Goal: Task Accomplishment & Management: Manage account settings

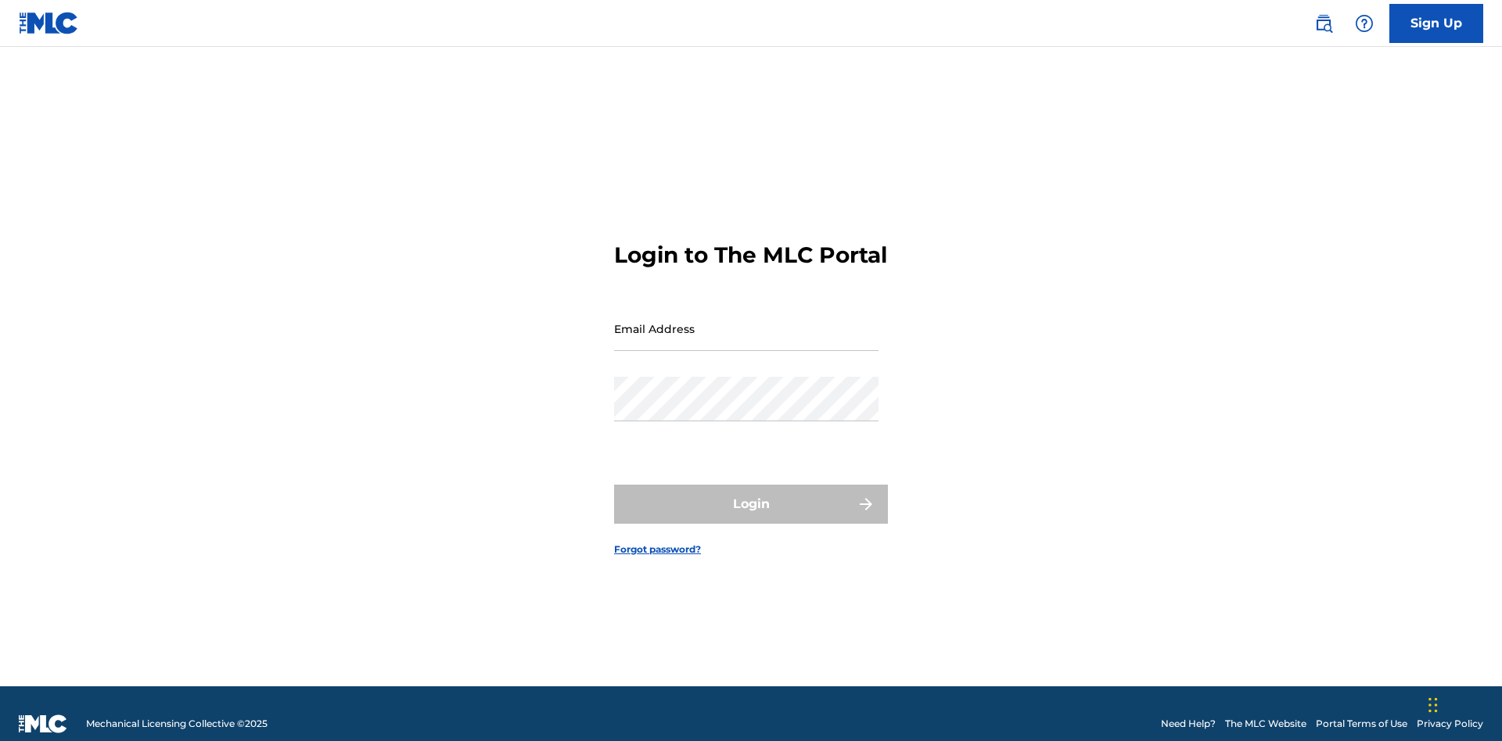
scroll to position [20, 0]
click at [746, 321] on input "Email Address" at bounding box center [746, 329] width 264 height 45
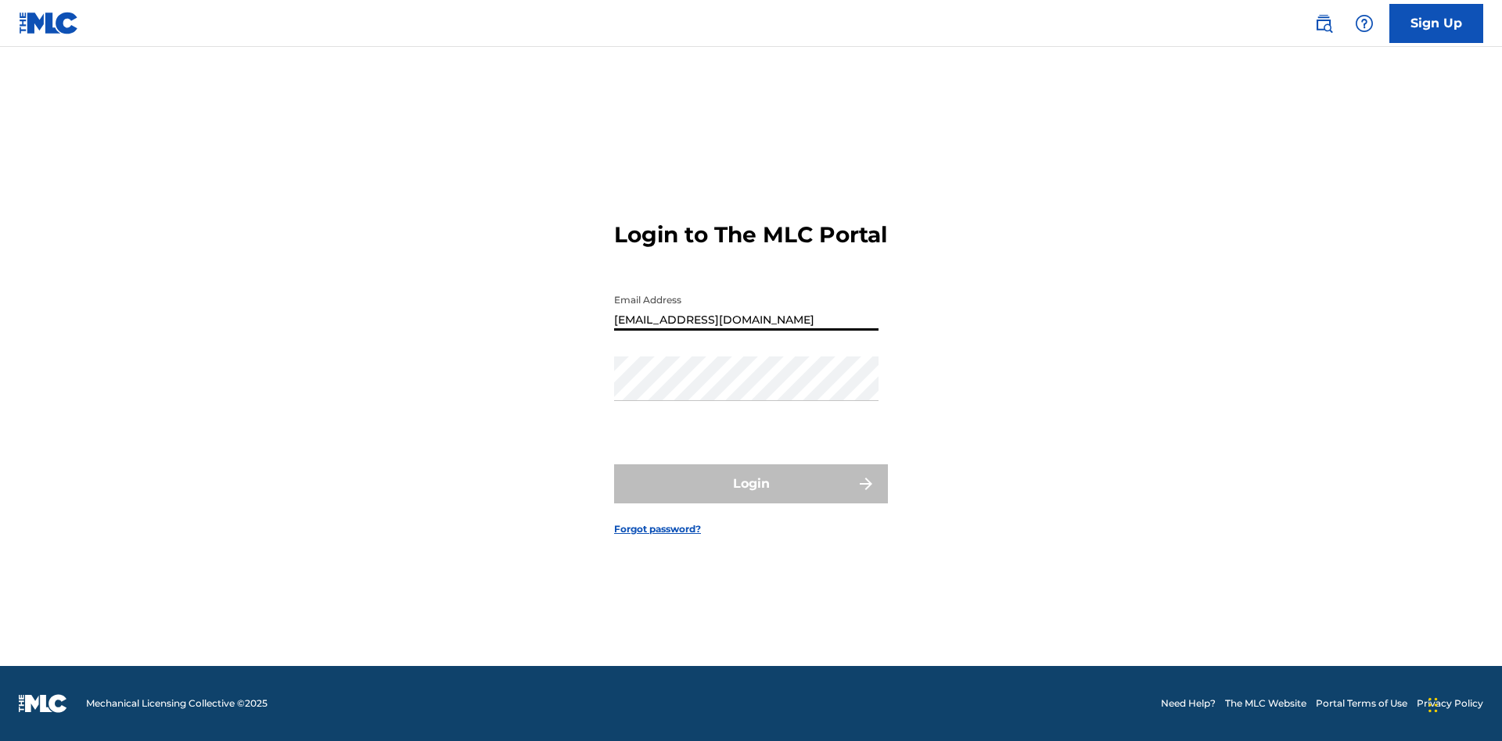
type input "[EMAIL_ADDRESS][DOMAIN_NAME]"
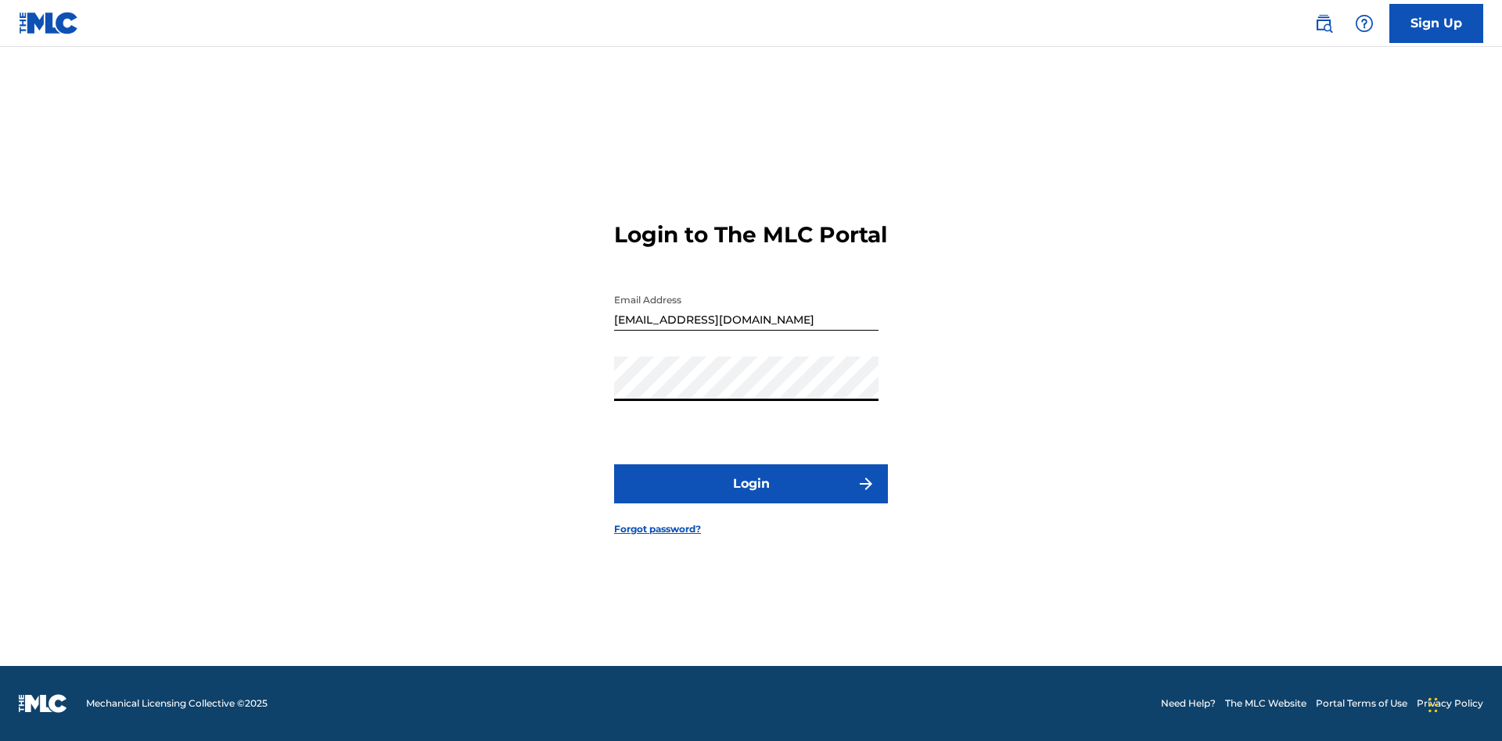
click at [751, 497] on button "Login" at bounding box center [751, 484] width 274 height 39
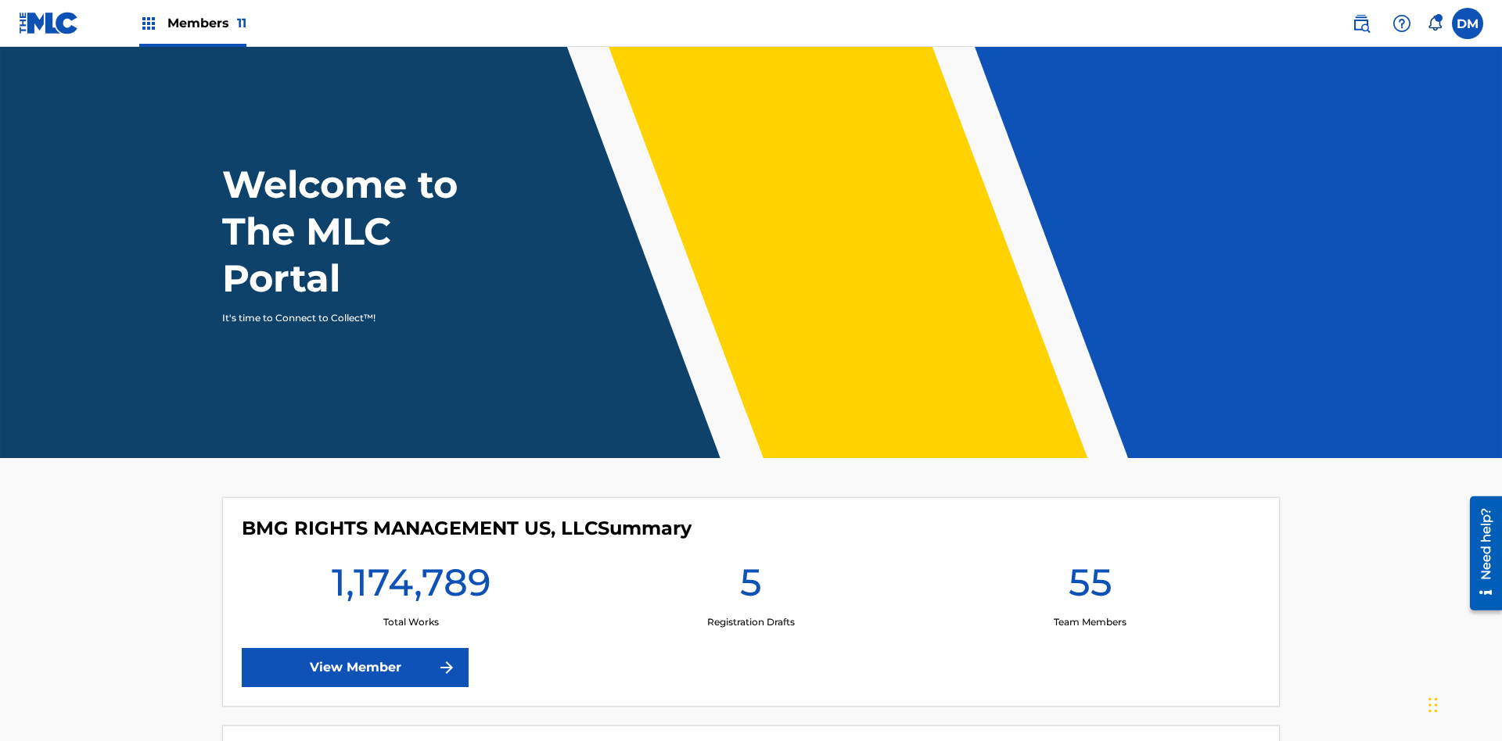
click at [192, 23] on span "Members 11" at bounding box center [206, 23] width 79 height 18
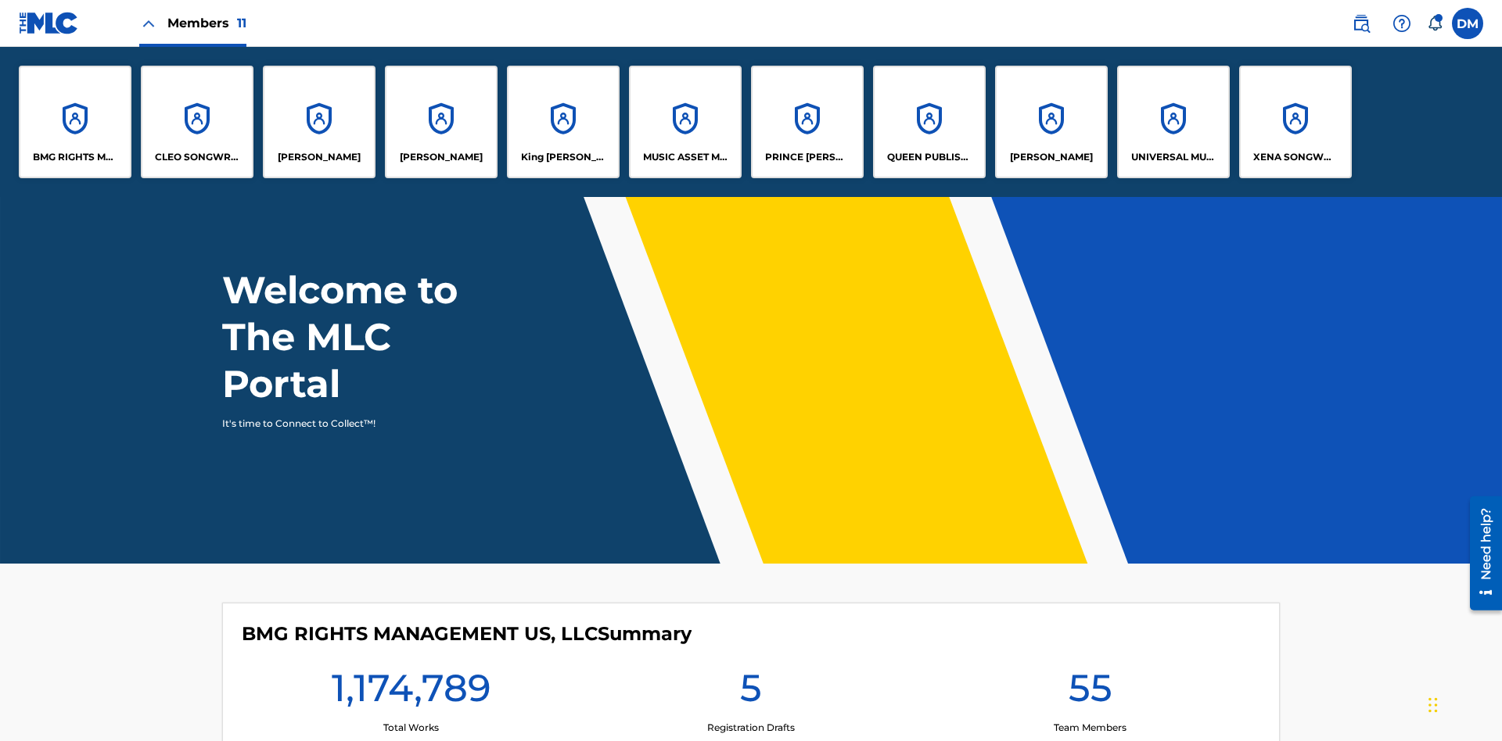
click at [1172, 157] on p "UNIVERSAL MUSIC PUB GROUP" at bounding box center [1173, 157] width 85 height 14
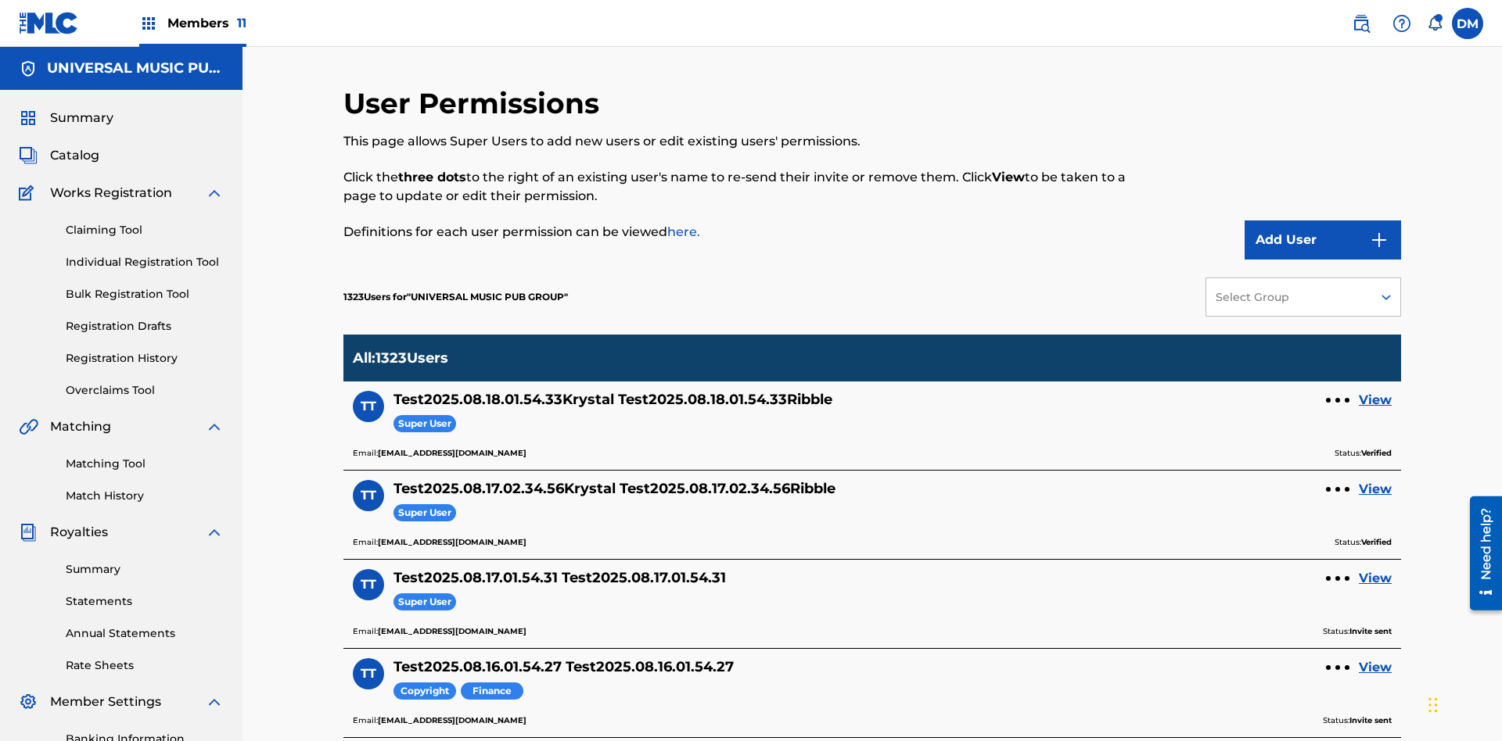
click at [1323, 221] on button "Add User" at bounding box center [1322, 240] width 156 height 39
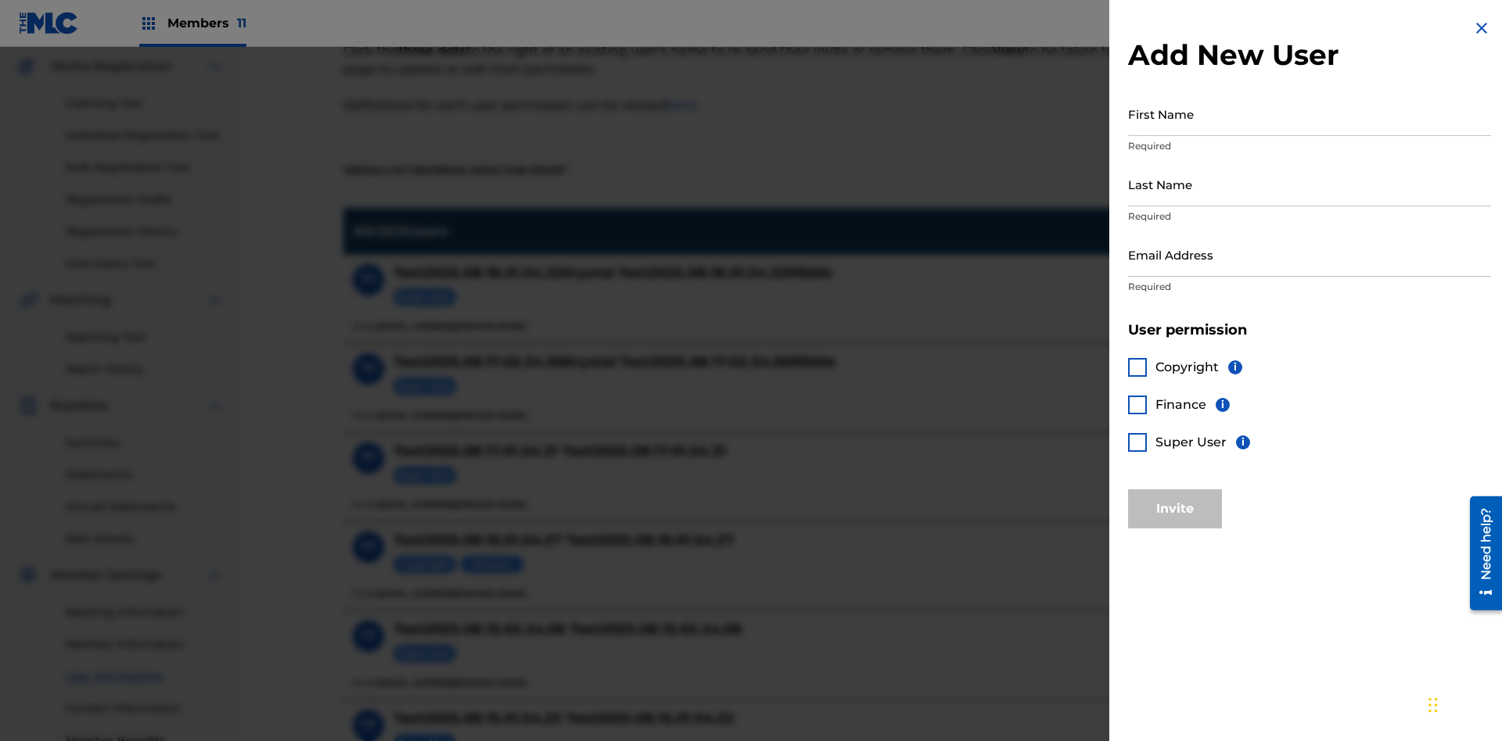
click at [1309, 113] on input "First Name" at bounding box center [1309, 114] width 363 height 45
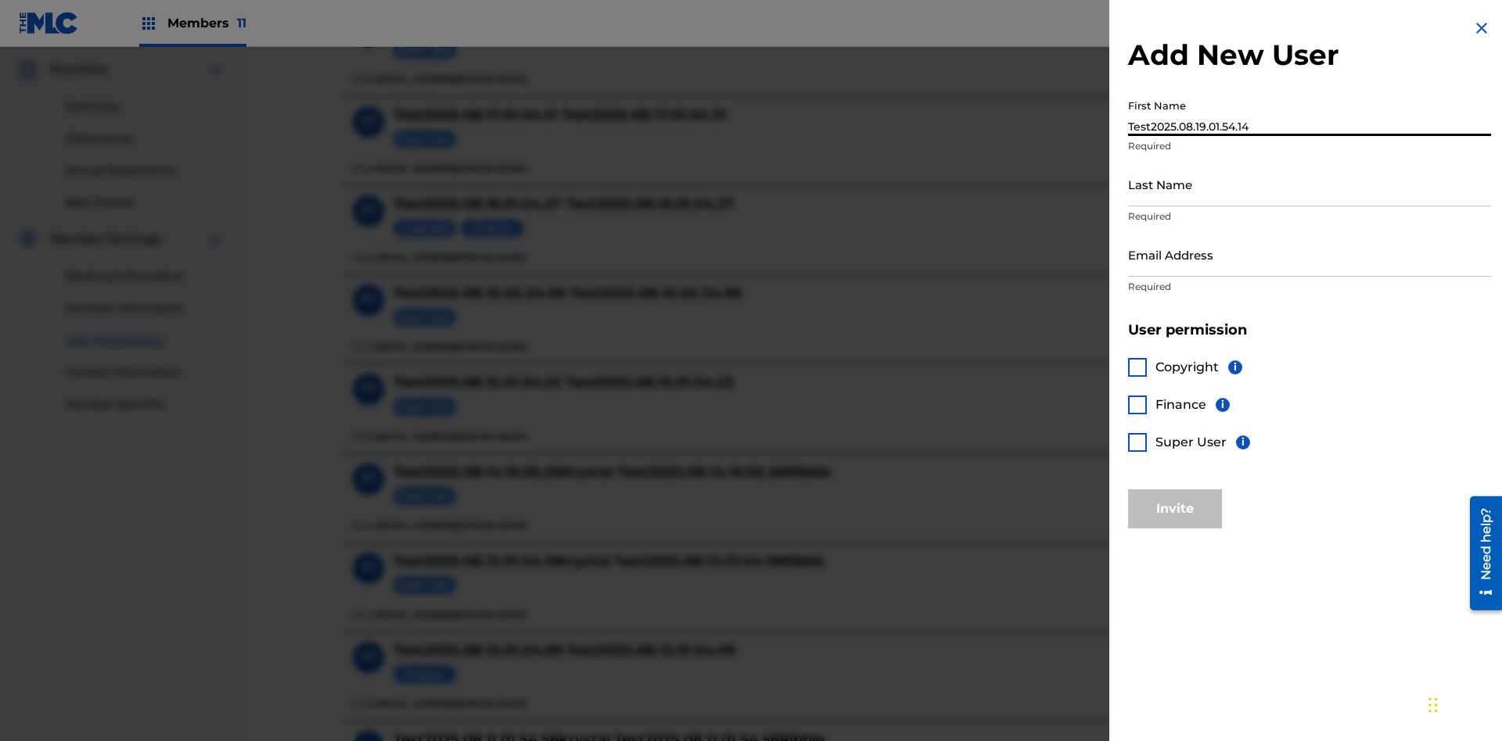
type input "Test2025.08.19.01.54.14"
click at [1309, 184] on input "Last Name" at bounding box center [1309, 184] width 363 height 45
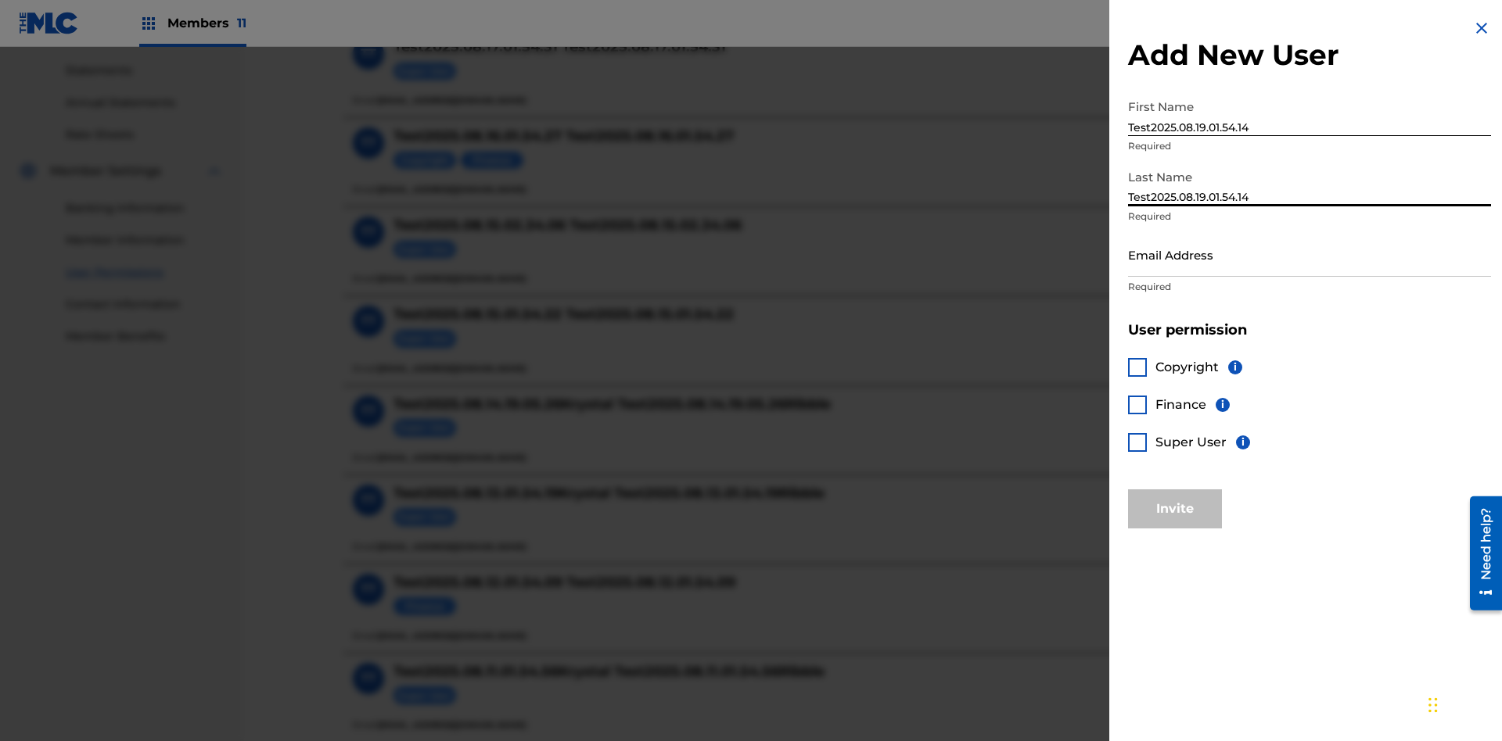
type input "Test2025.08.19.01.54.14"
click at [1309, 254] on input "Email Address" at bounding box center [1309, 254] width 363 height 45
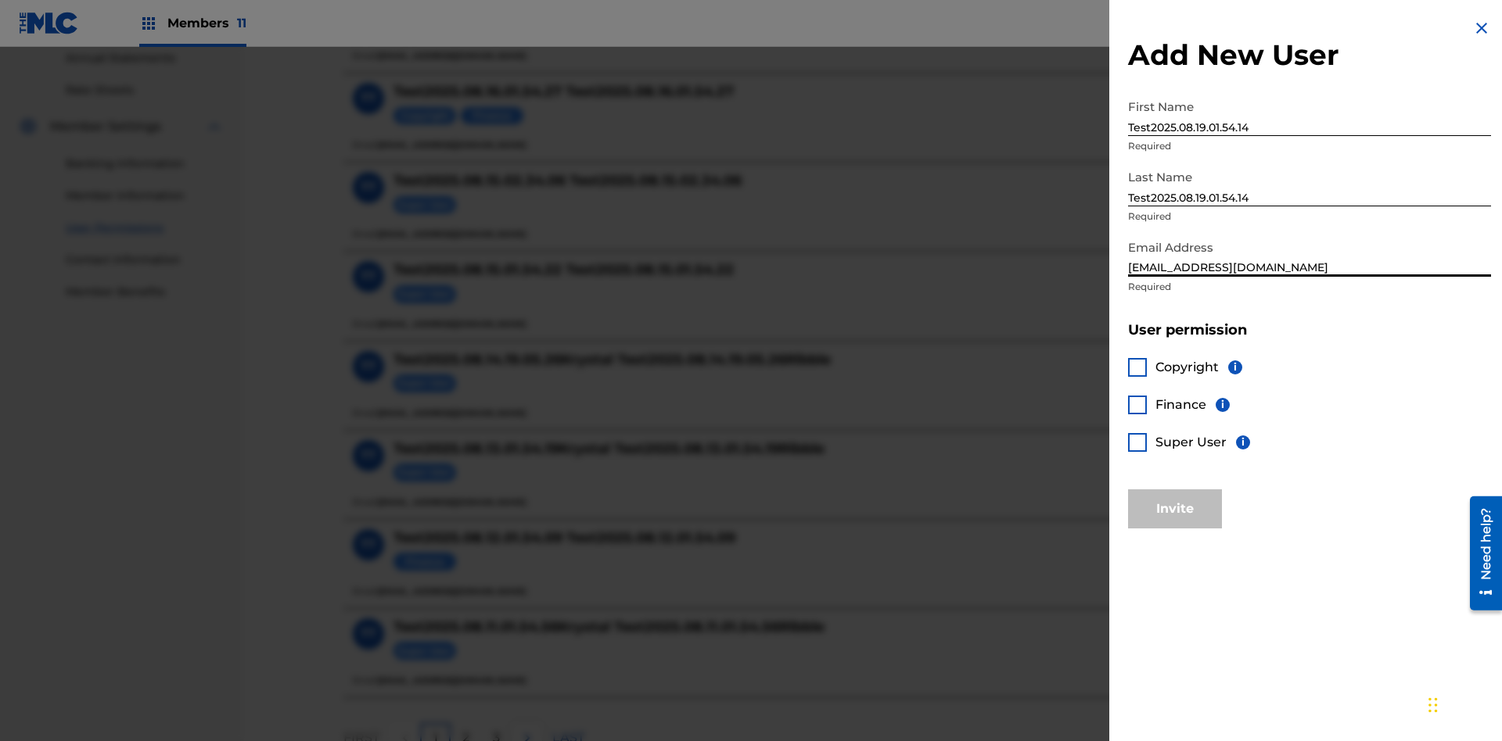
type input "[EMAIL_ADDRESS][DOMAIN_NAME]"
click at [1137, 442] on div at bounding box center [1137, 442] width 19 height 19
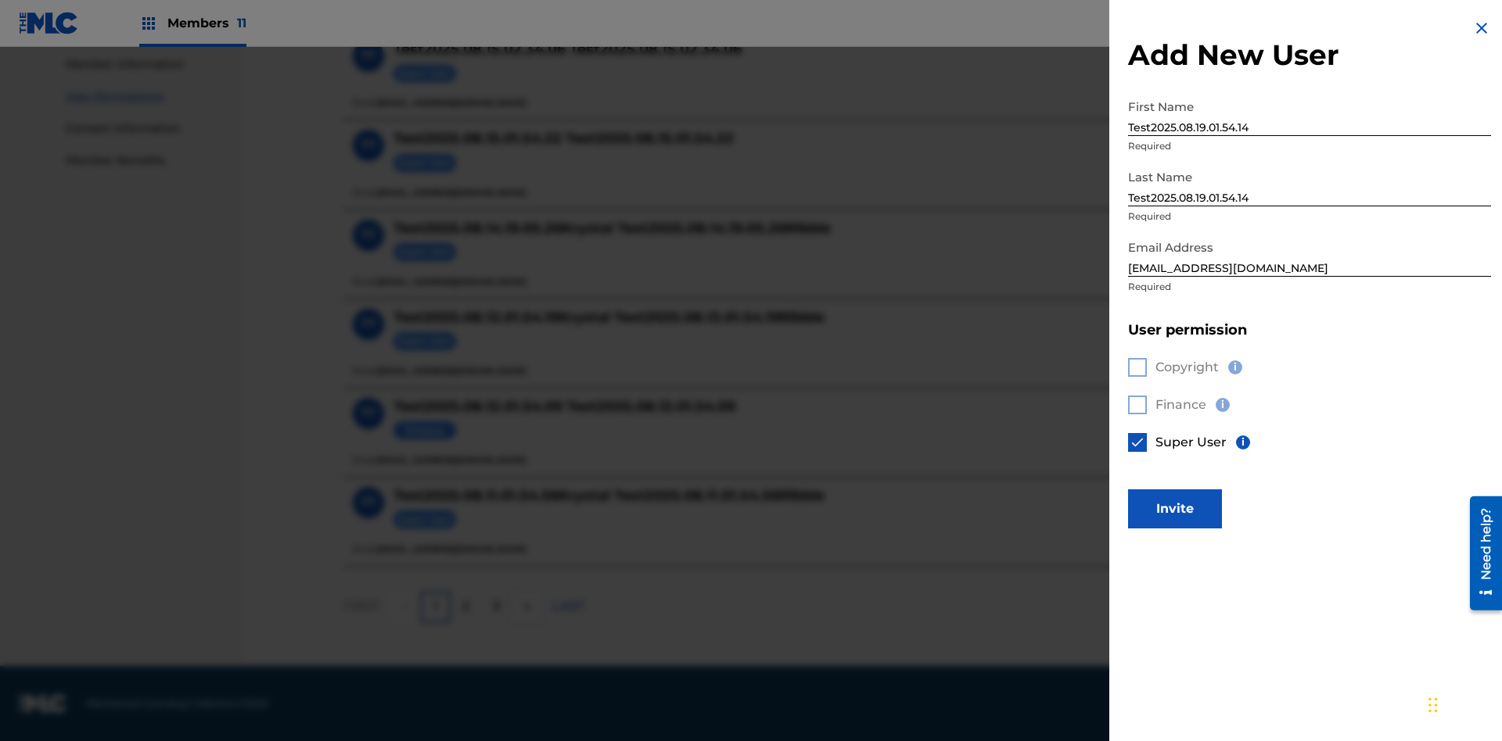
click at [1175, 508] on button "Invite" at bounding box center [1175, 509] width 94 height 39
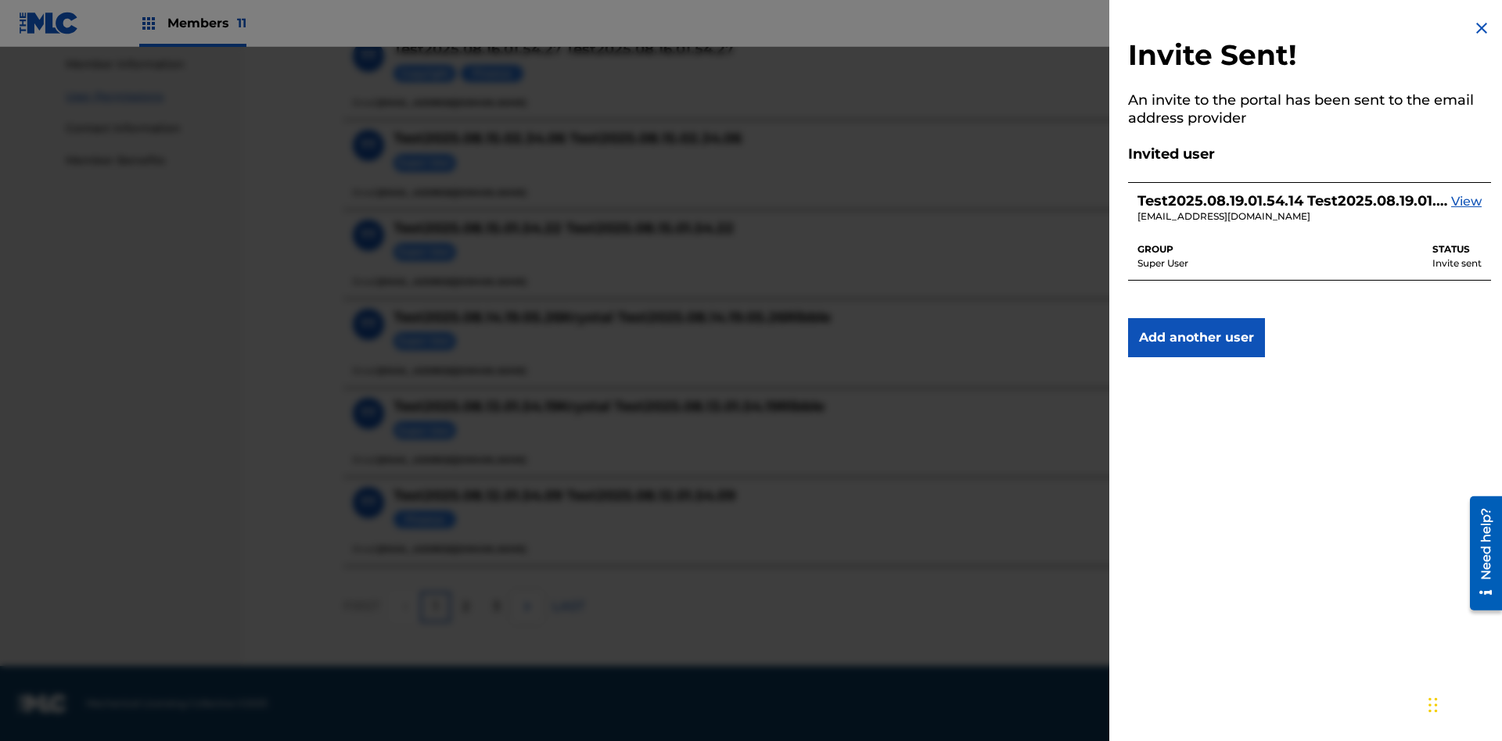
click at [1481, 28] on img at bounding box center [1481, 28] width 19 height 19
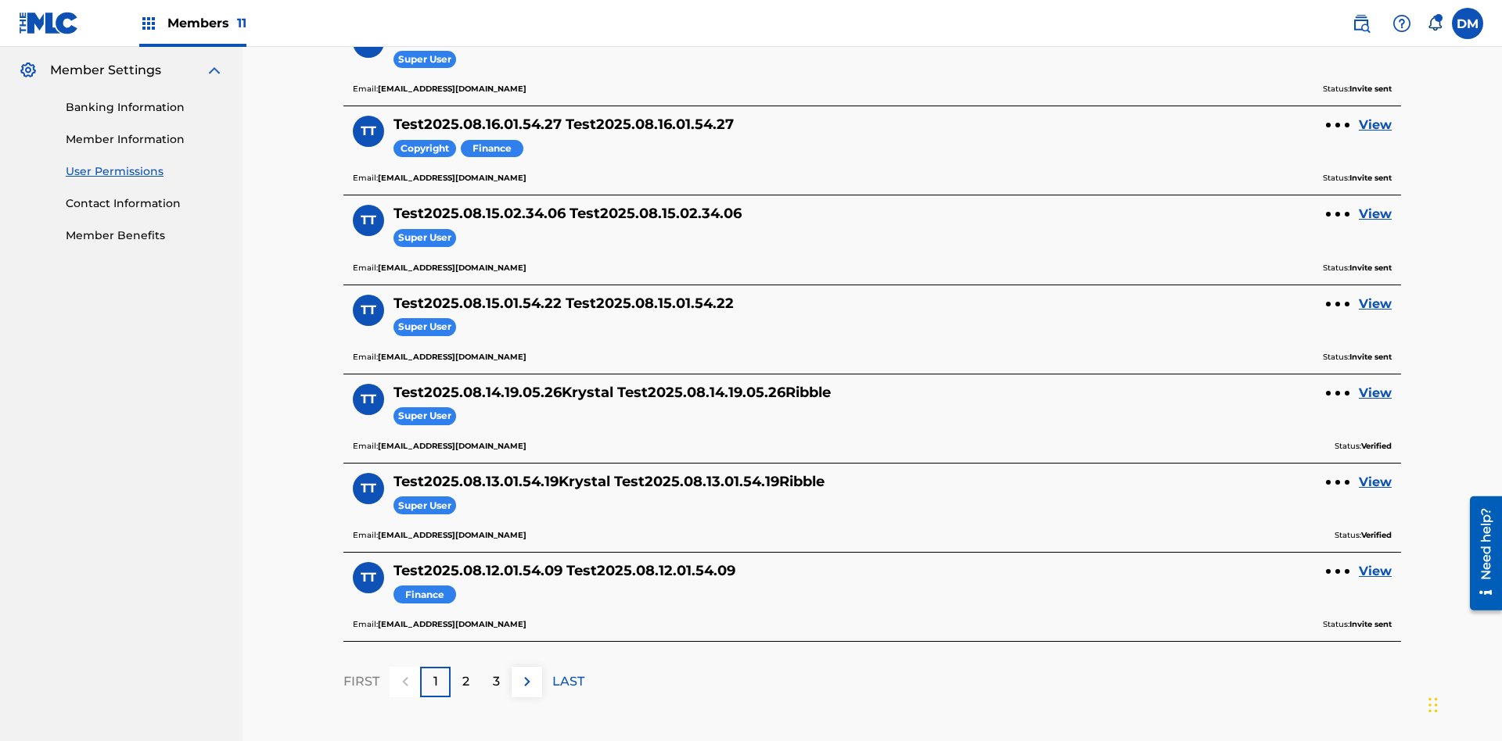
click at [1467, 23] on label at bounding box center [1467, 23] width 31 height 31
click at [1467, 23] on input "[PERSON_NAME] [PERSON_NAME] [PERSON_NAME][EMAIL_ADDRESS][DOMAIN_NAME] Notificat…" at bounding box center [1467, 23] width 0 height 0
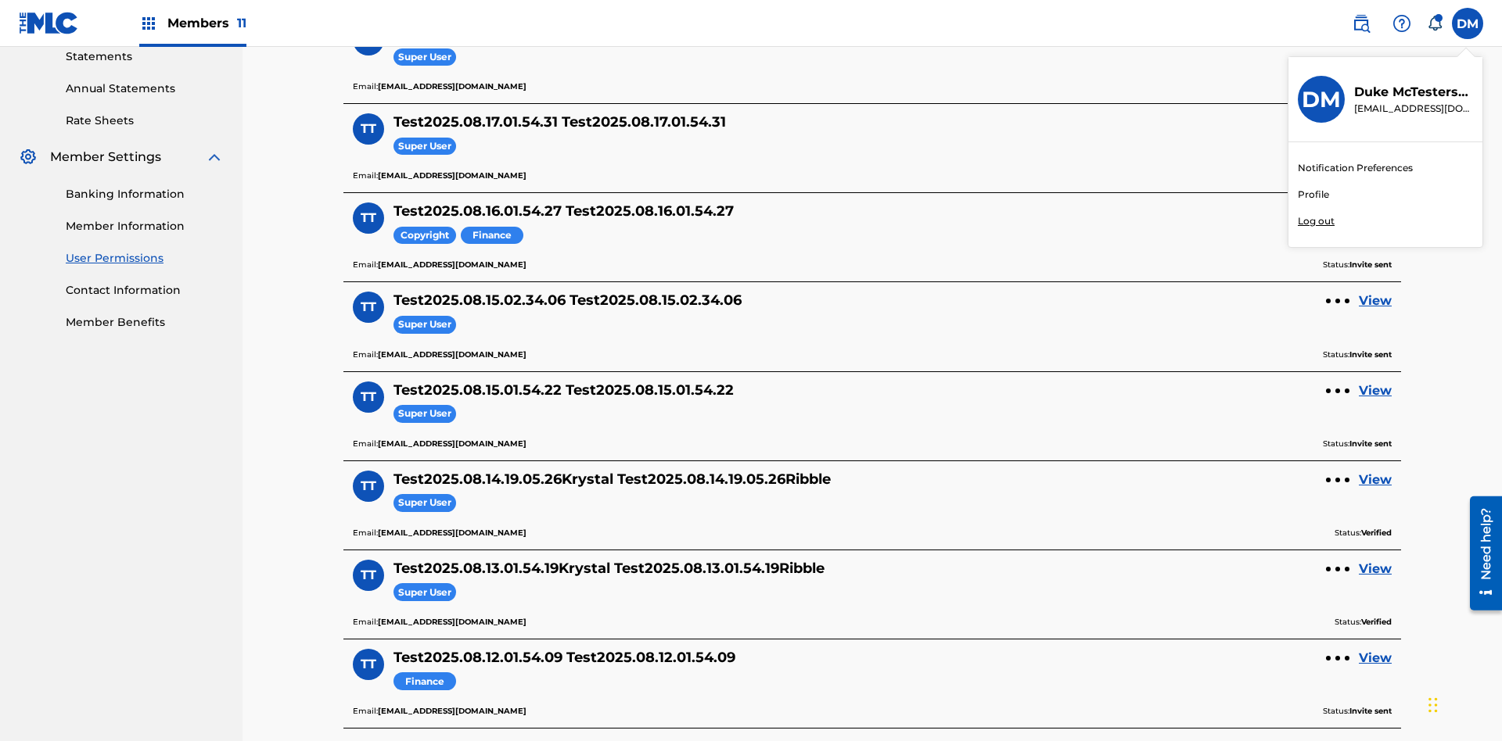
scroll to position [666, 0]
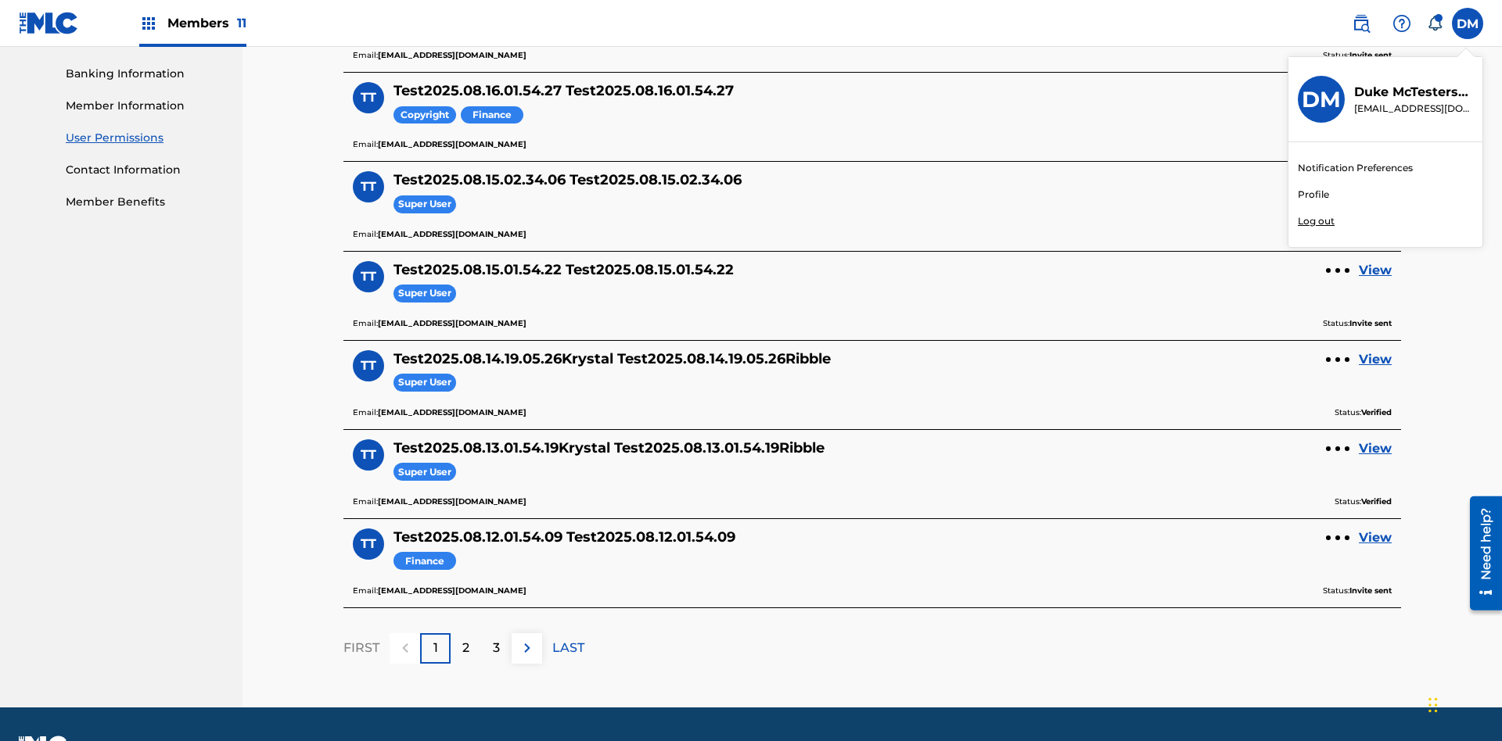
click at [1316, 221] on p "Log out" at bounding box center [1316, 221] width 37 height 14
click at [1467, 23] on input "[PERSON_NAME] [PERSON_NAME] [PERSON_NAME][EMAIL_ADDRESS][DOMAIN_NAME] Notificat…" at bounding box center [1467, 23] width 0 height 0
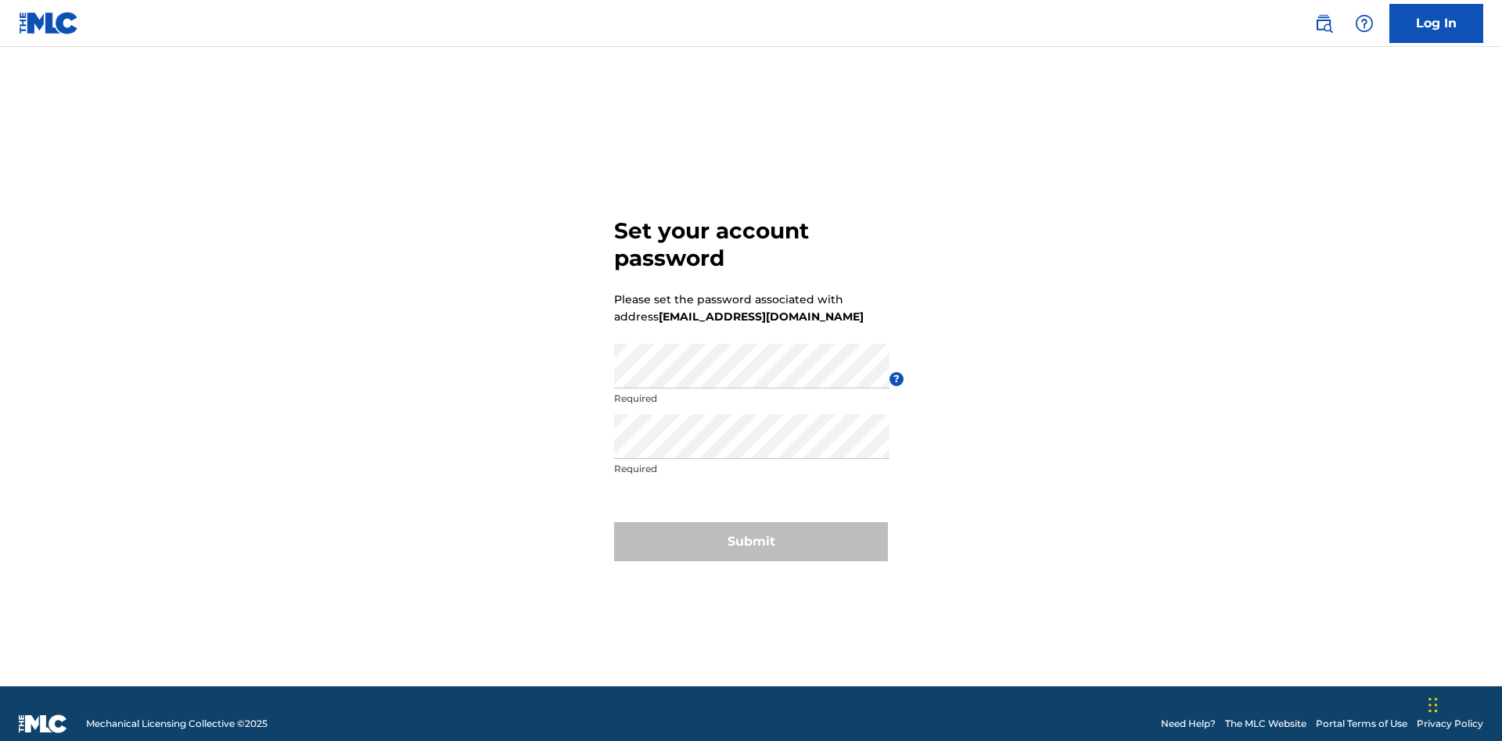
scroll to position [20, 0]
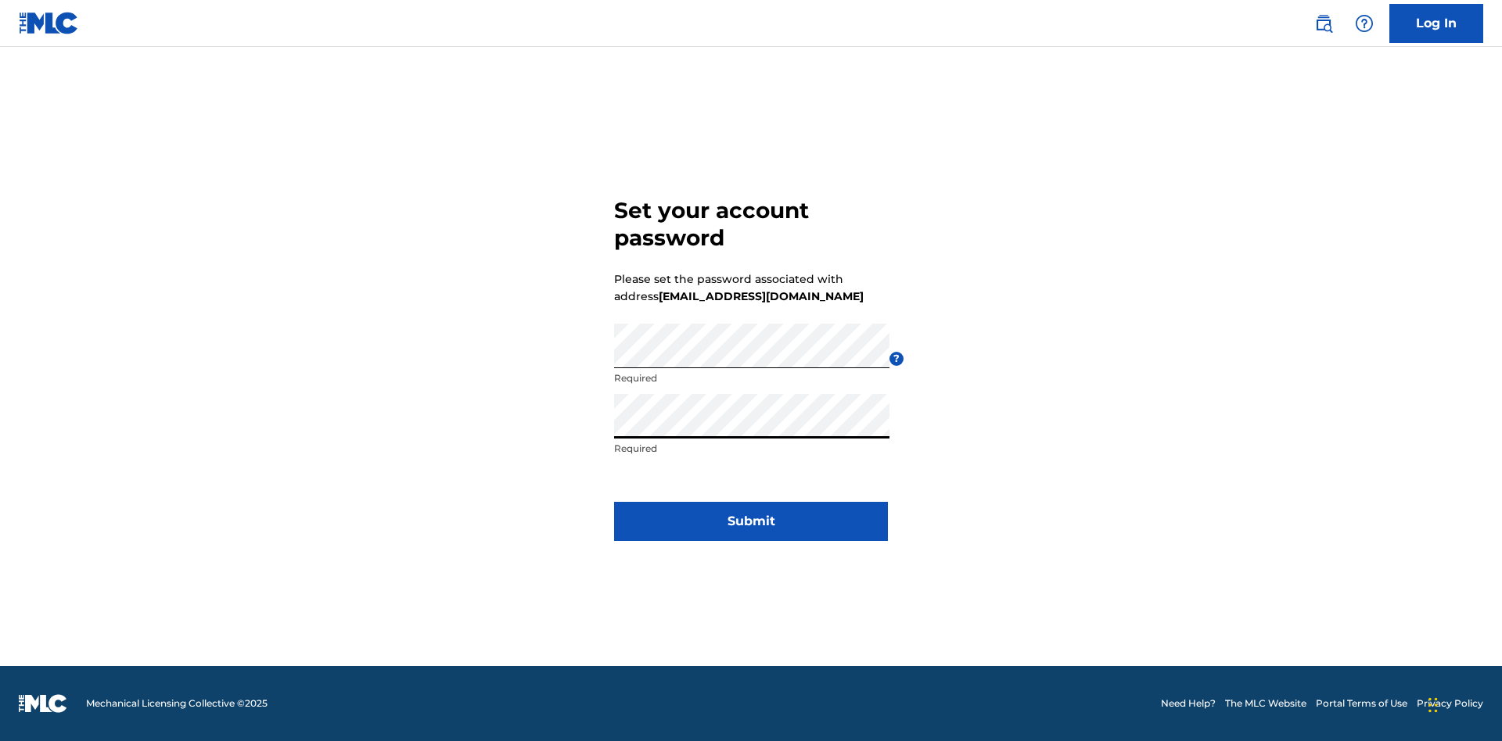
click at [751, 531] on button "Submit" at bounding box center [751, 521] width 274 height 39
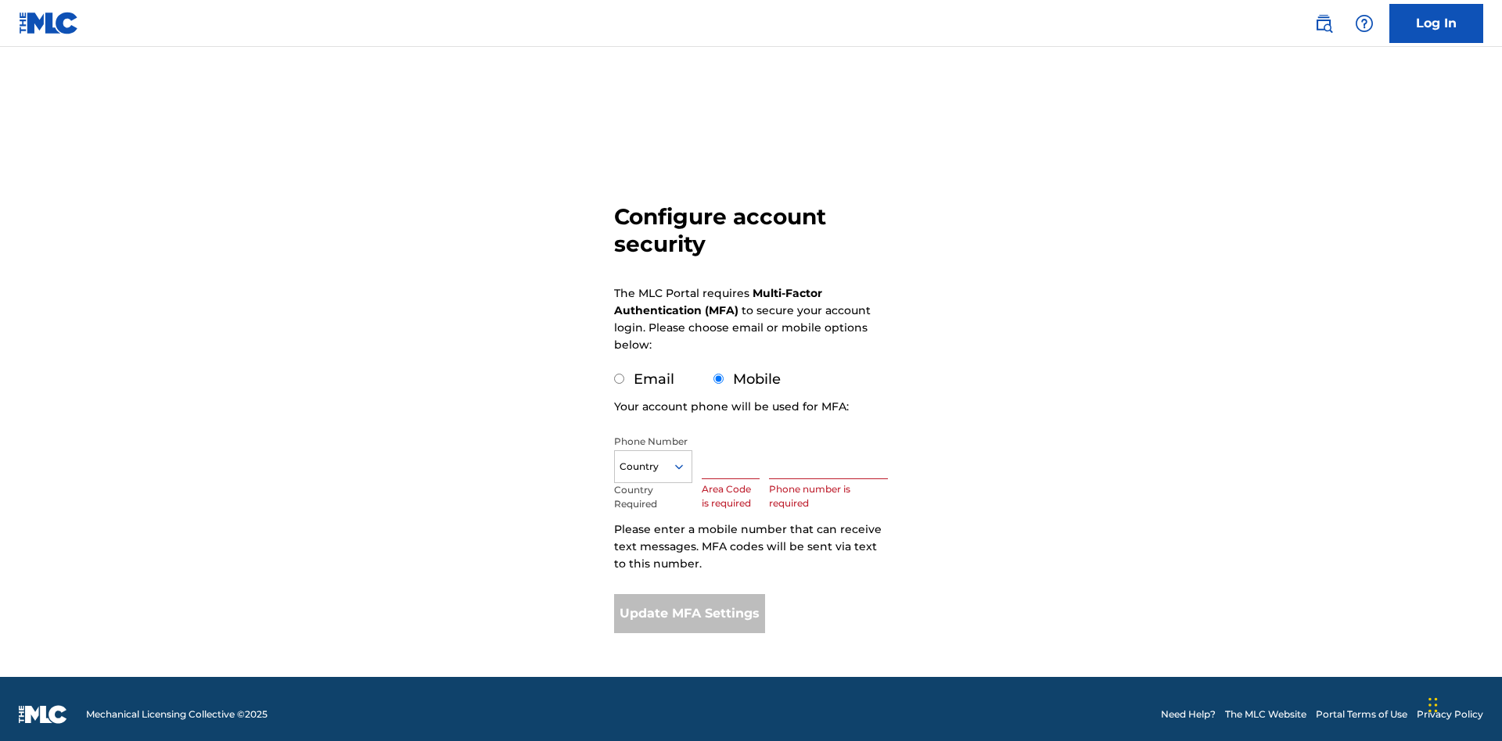
scroll to position [16, 0]
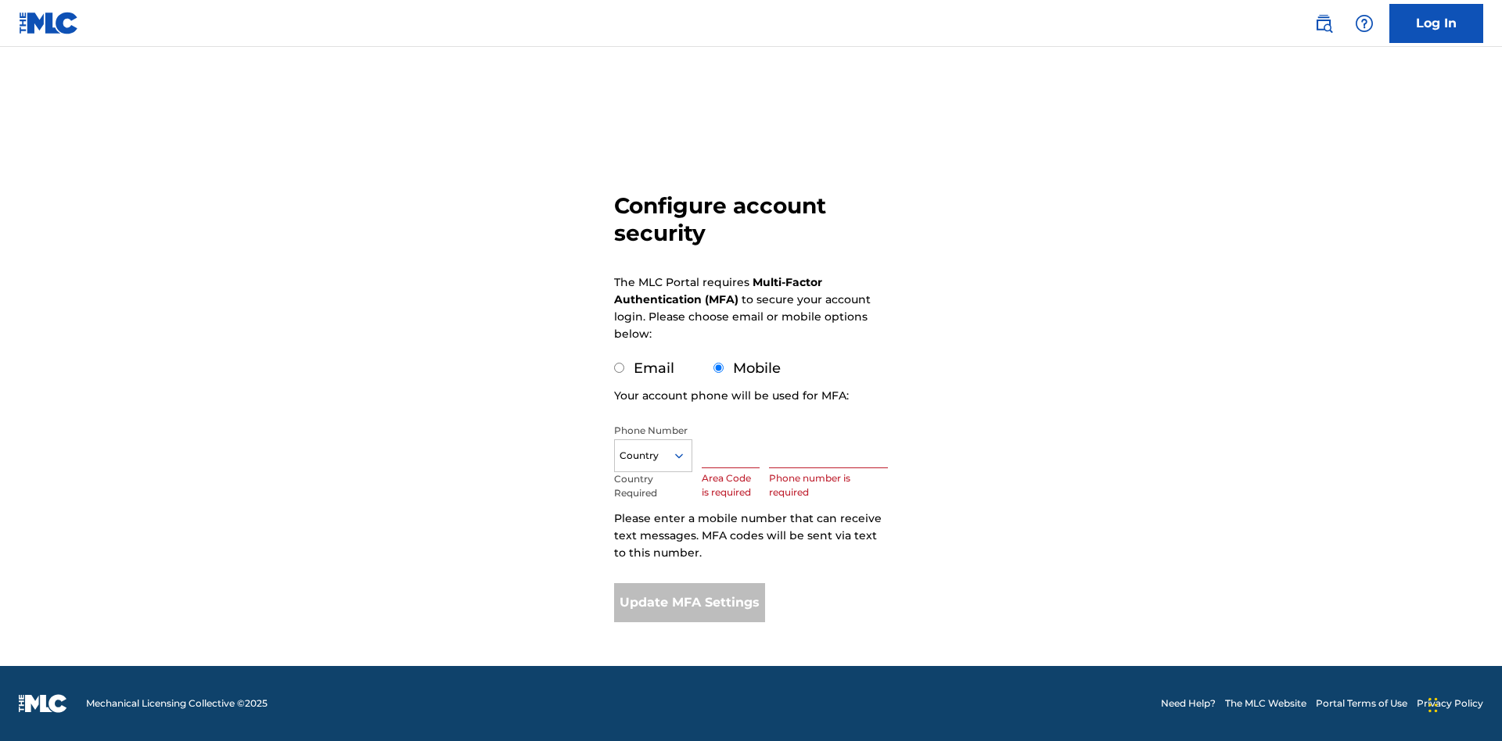
click at [719, 368] on input "Mobile" at bounding box center [718, 368] width 10 height 10
click at [685, 456] on icon at bounding box center [679, 456] width 14 height 14
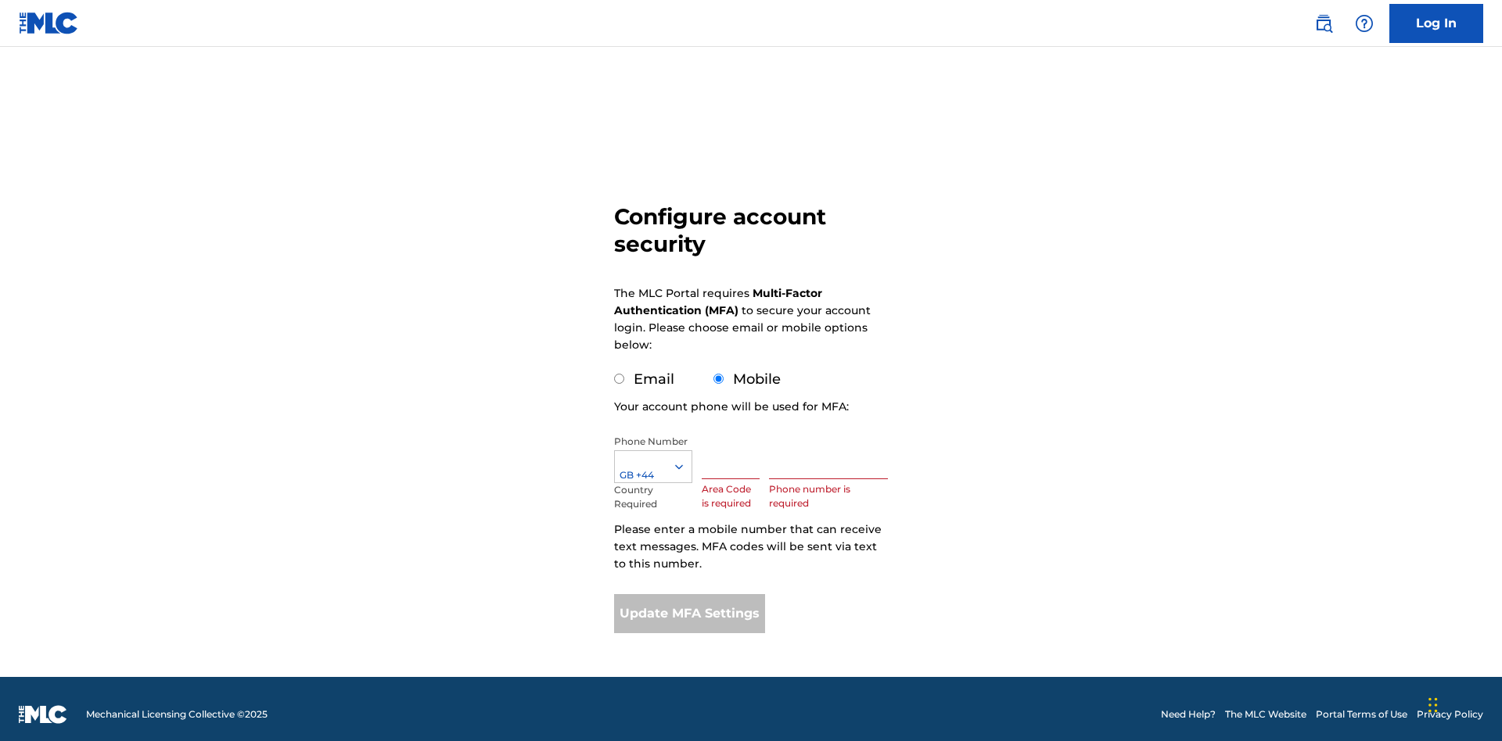
click at [734, 446] on input "text" at bounding box center [731, 457] width 58 height 45
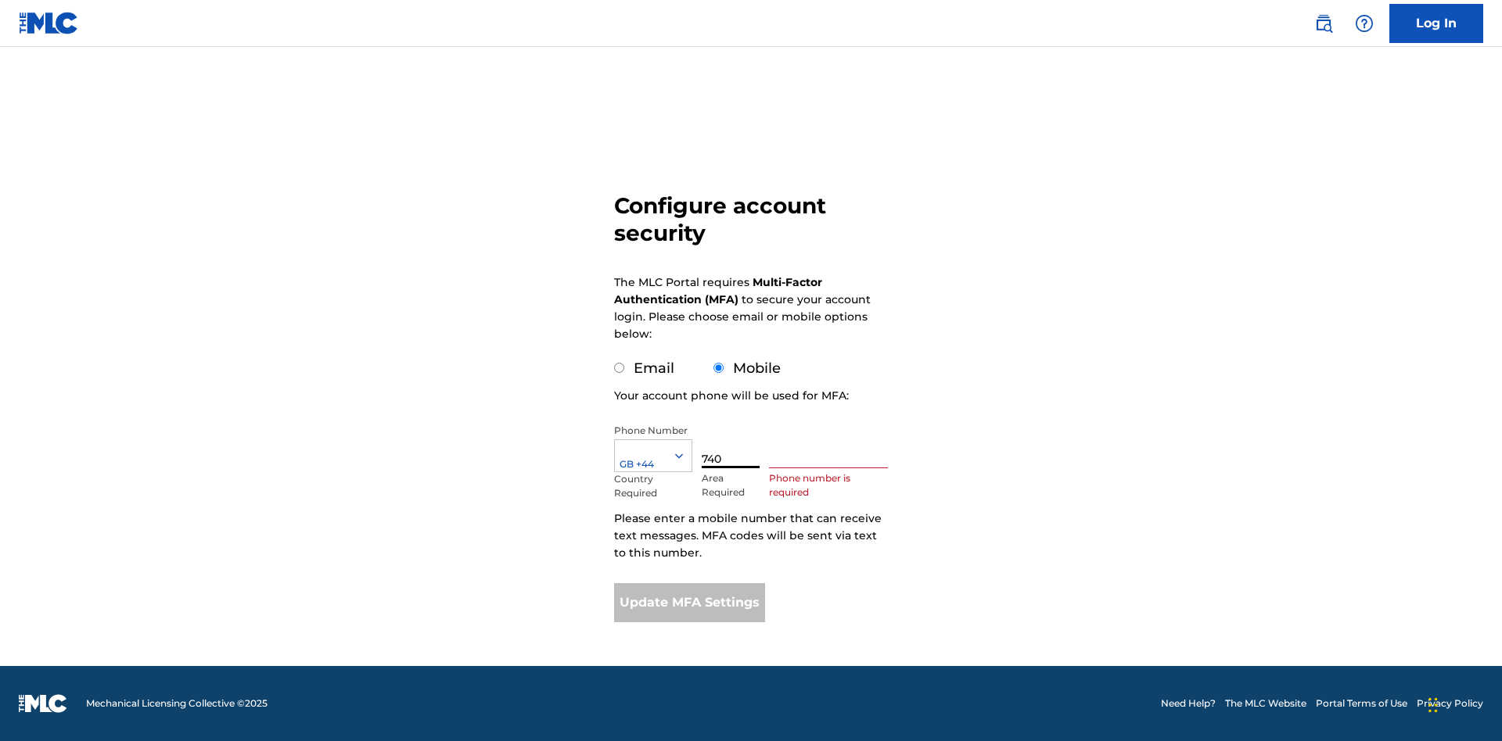
type input "740"
click at [831, 446] on input "text" at bounding box center [828, 446] width 119 height 45
type input "1252166"
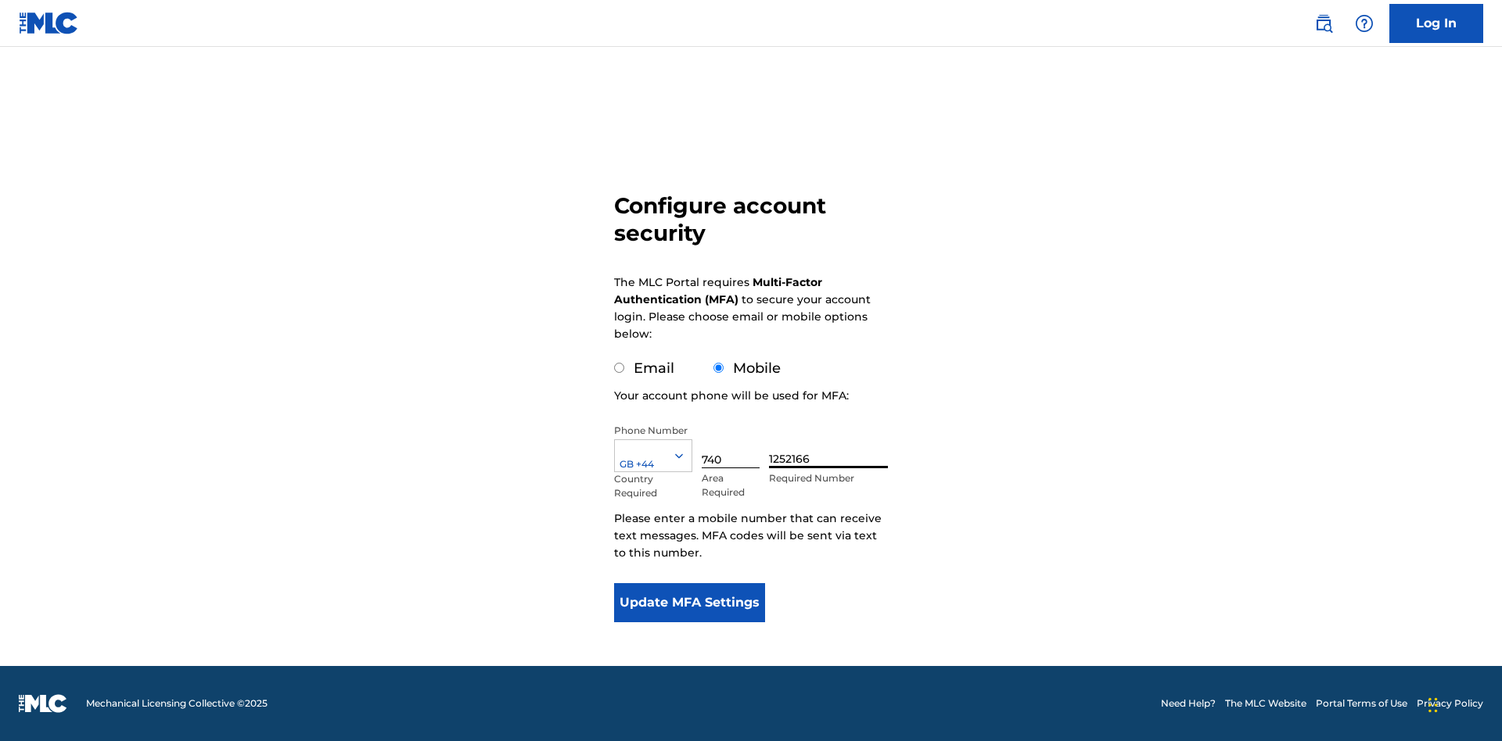
click at [689, 603] on button "Update MFA Settings" at bounding box center [689, 602] width 151 height 39
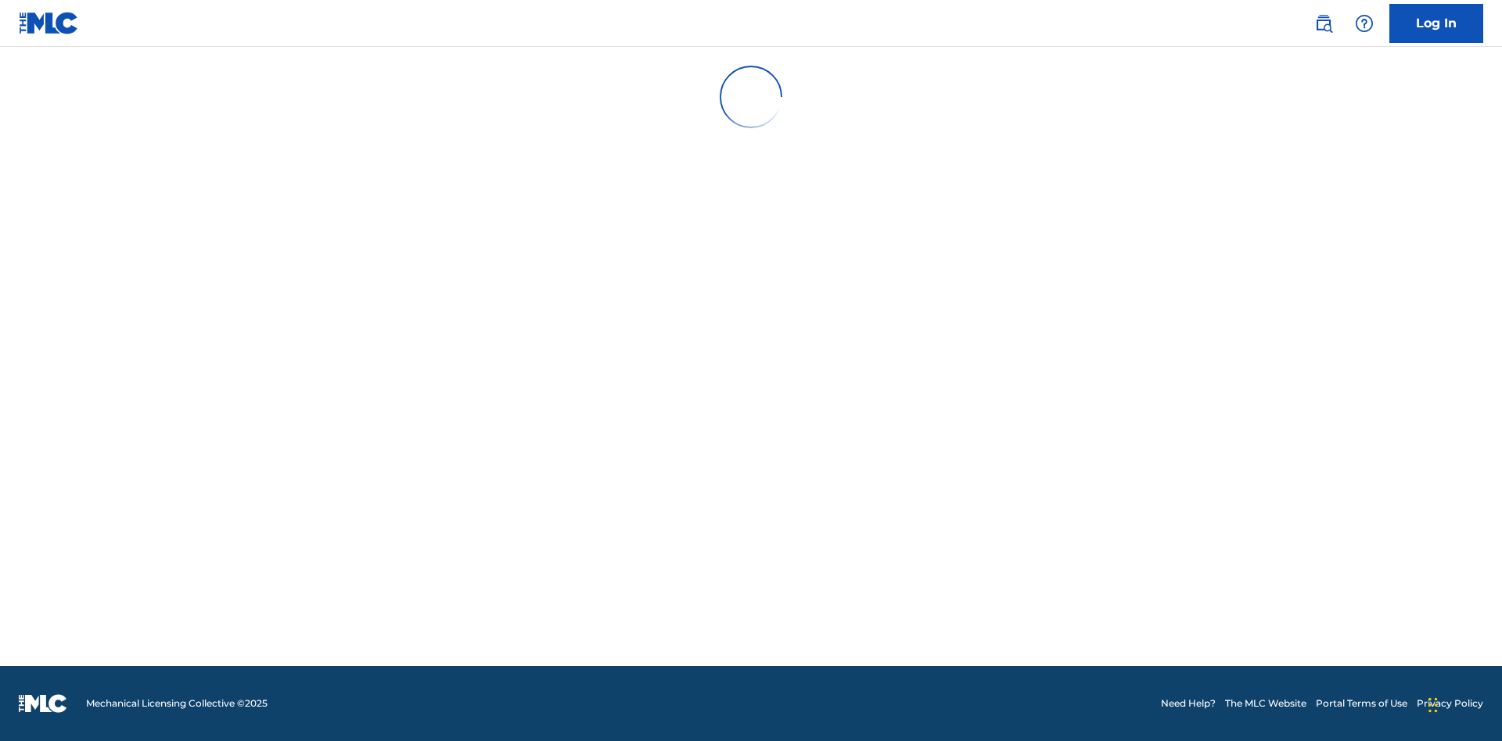
scroll to position [163, 0]
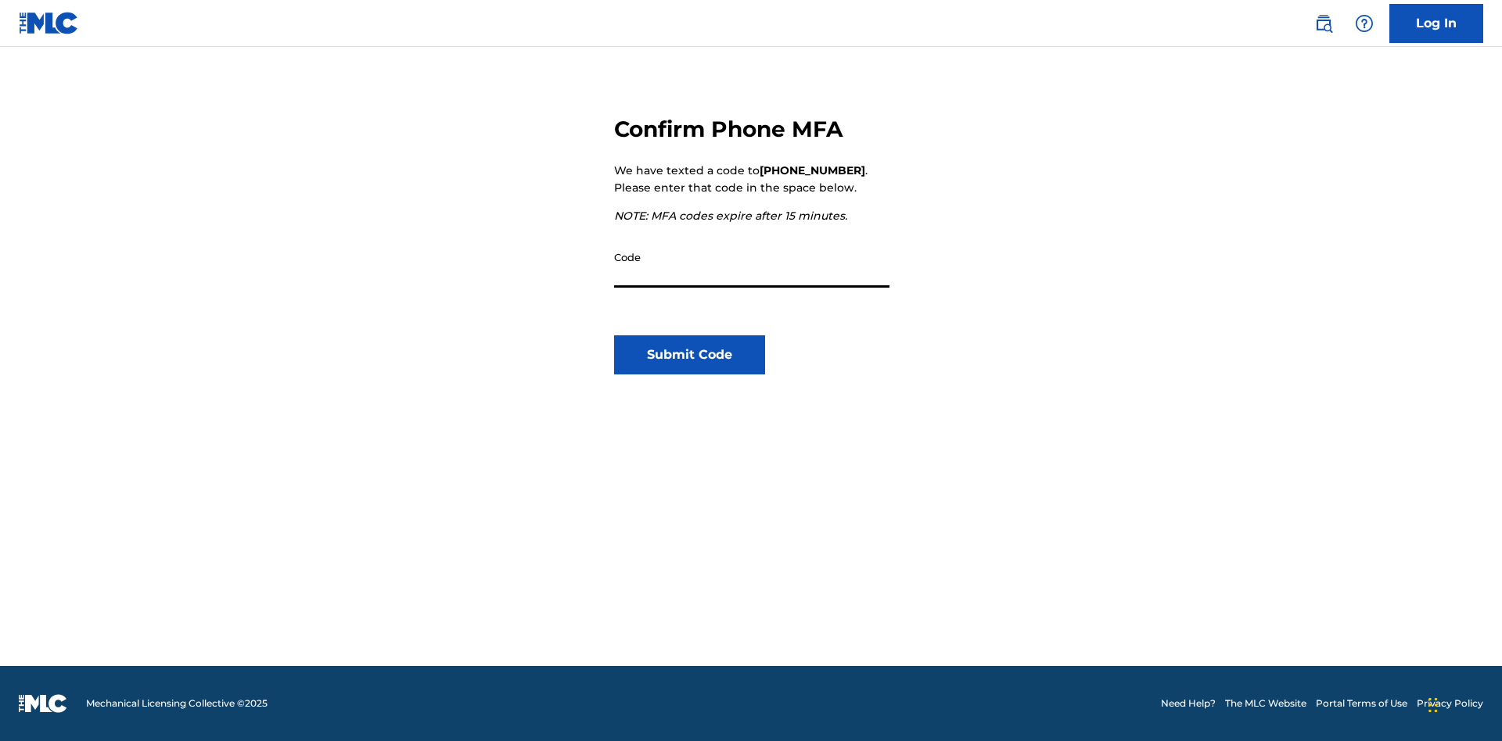
click at [752, 265] on input "Code" at bounding box center [751, 265] width 275 height 45
type input "552078"
click at [689, 355] on button "Submit Code" at bounding box center [689, 355] width 151 height 39
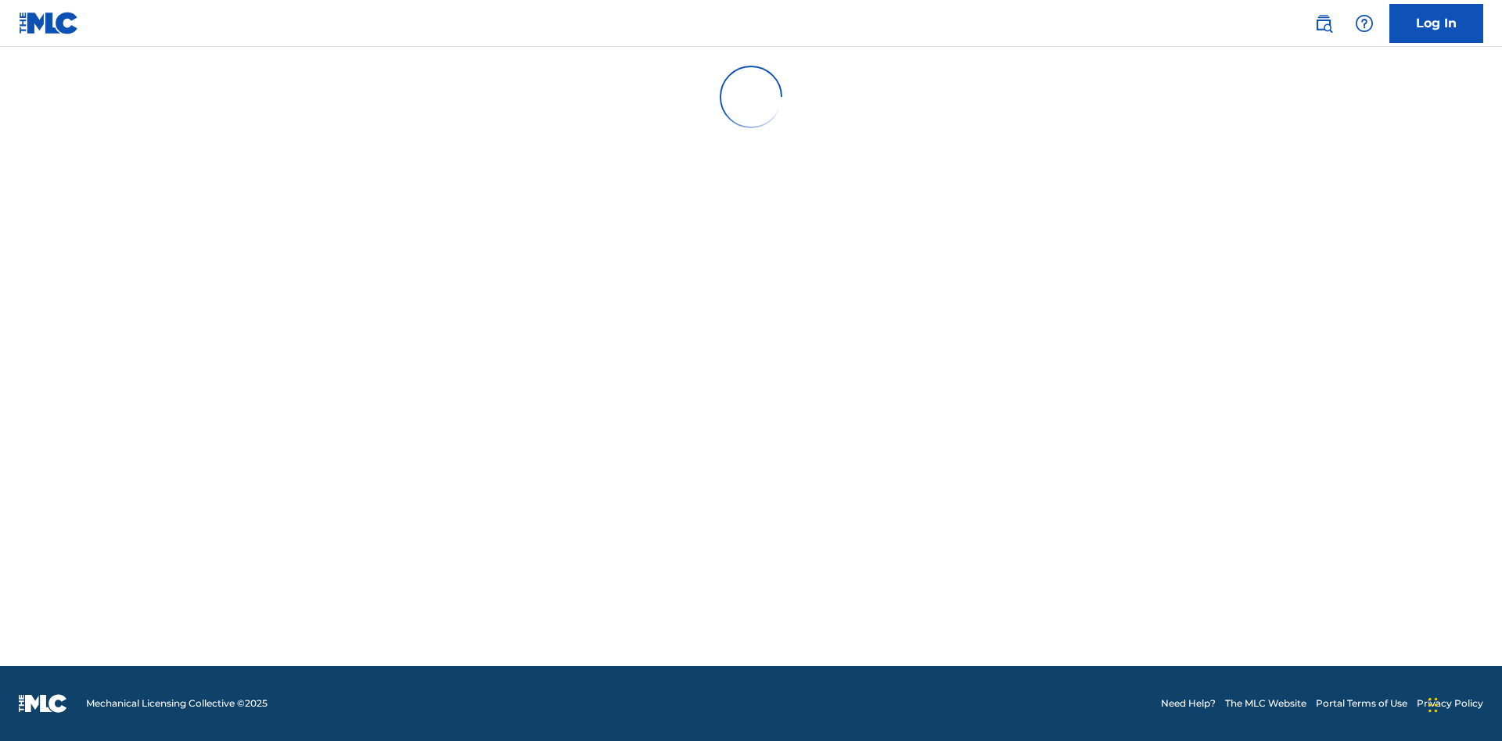
scroll to position [0, 0]
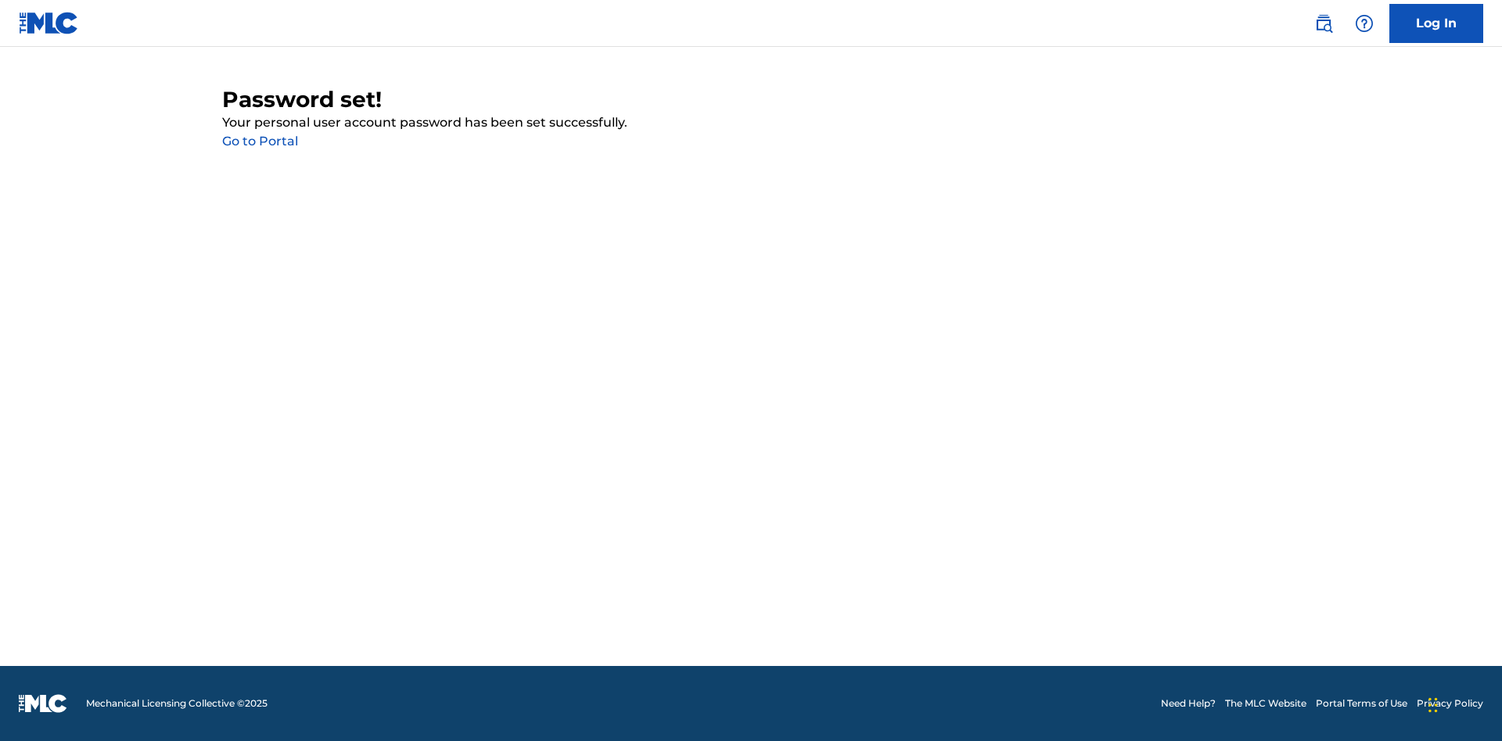
click at [260, 142] on link "Go to Portal" at bounding box center [260, 141] width 76 height 15
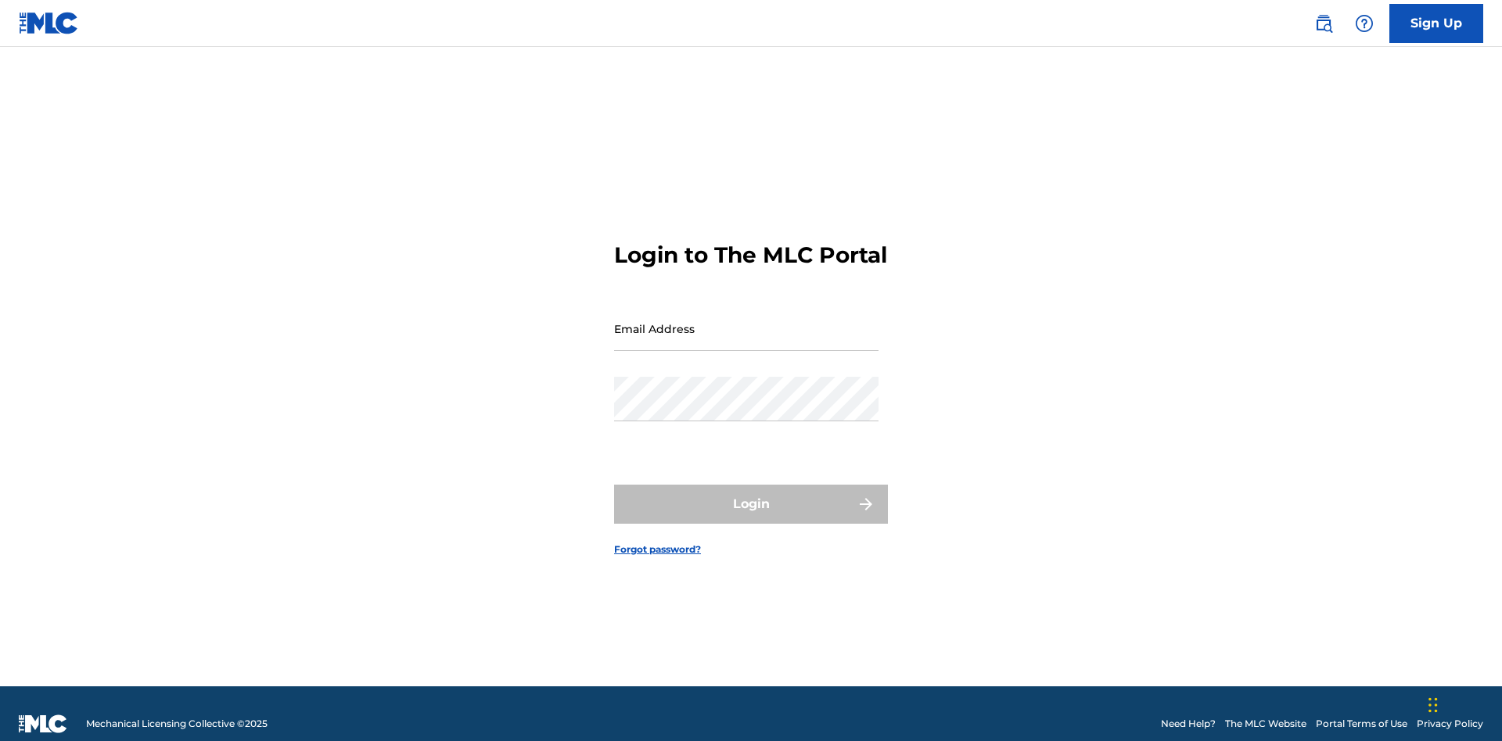
click at [746, 321] on input "Email Address" at bounding box center [746, 329] width 264 height 45
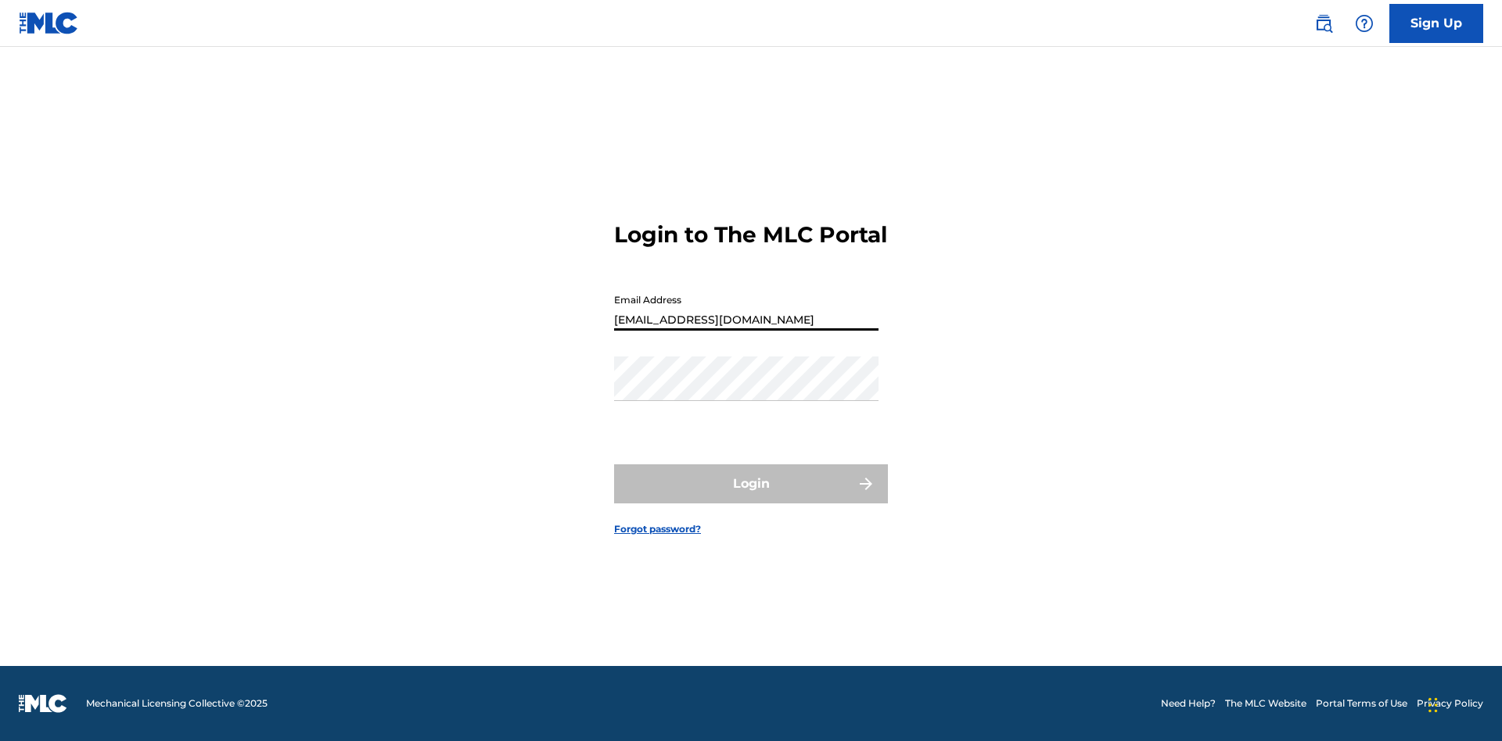
type input "[EMAIL_ADDRESS][DOMAIN_NAME]"
click at [751, 497] on button "Login" at bounding box center [751, 484] width 274 height 39
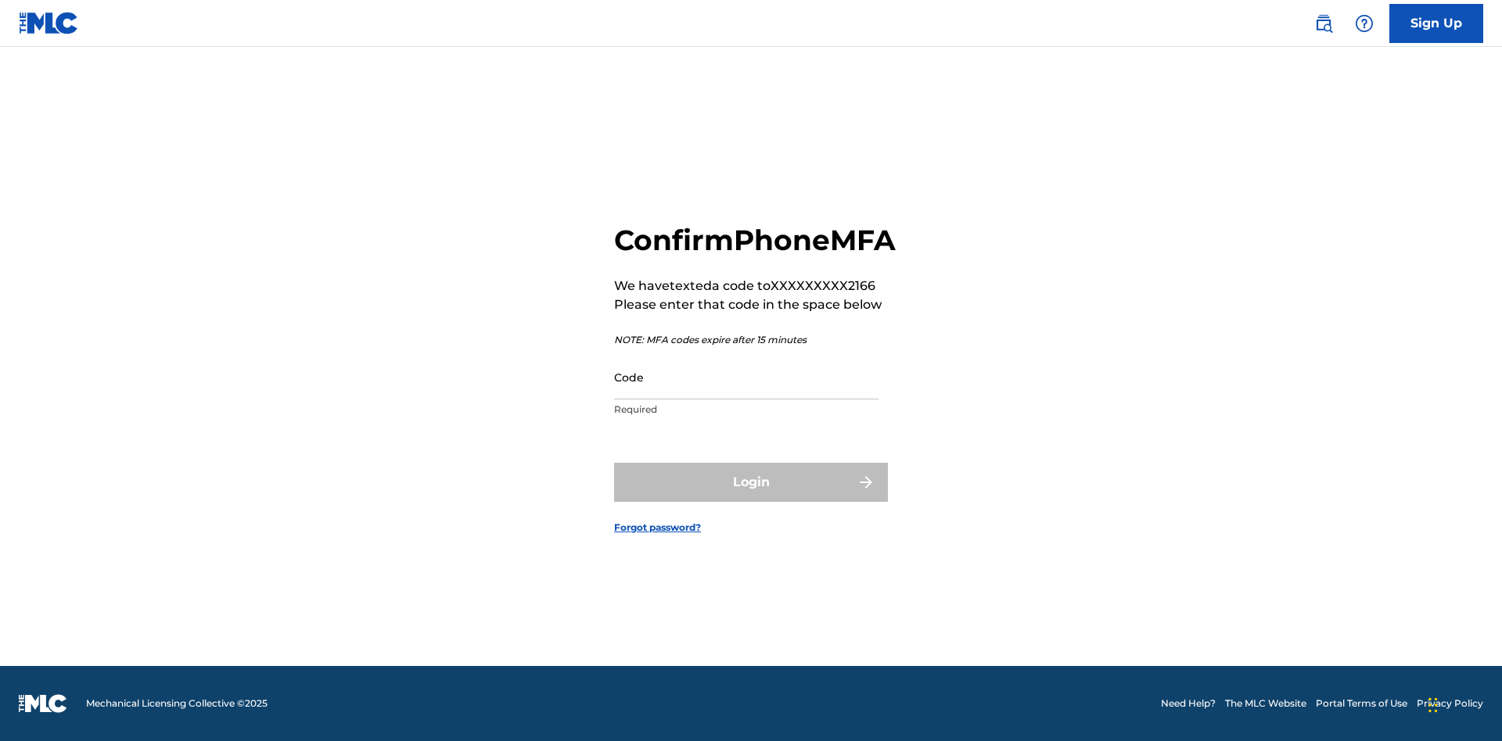
click at [746, 394] on input "Code" at bounding box center [746, 377] width 264 height 45
type input "478549"
click at [751, 500] on button "Login" at bounding box center [751, 482] width 274 height 39
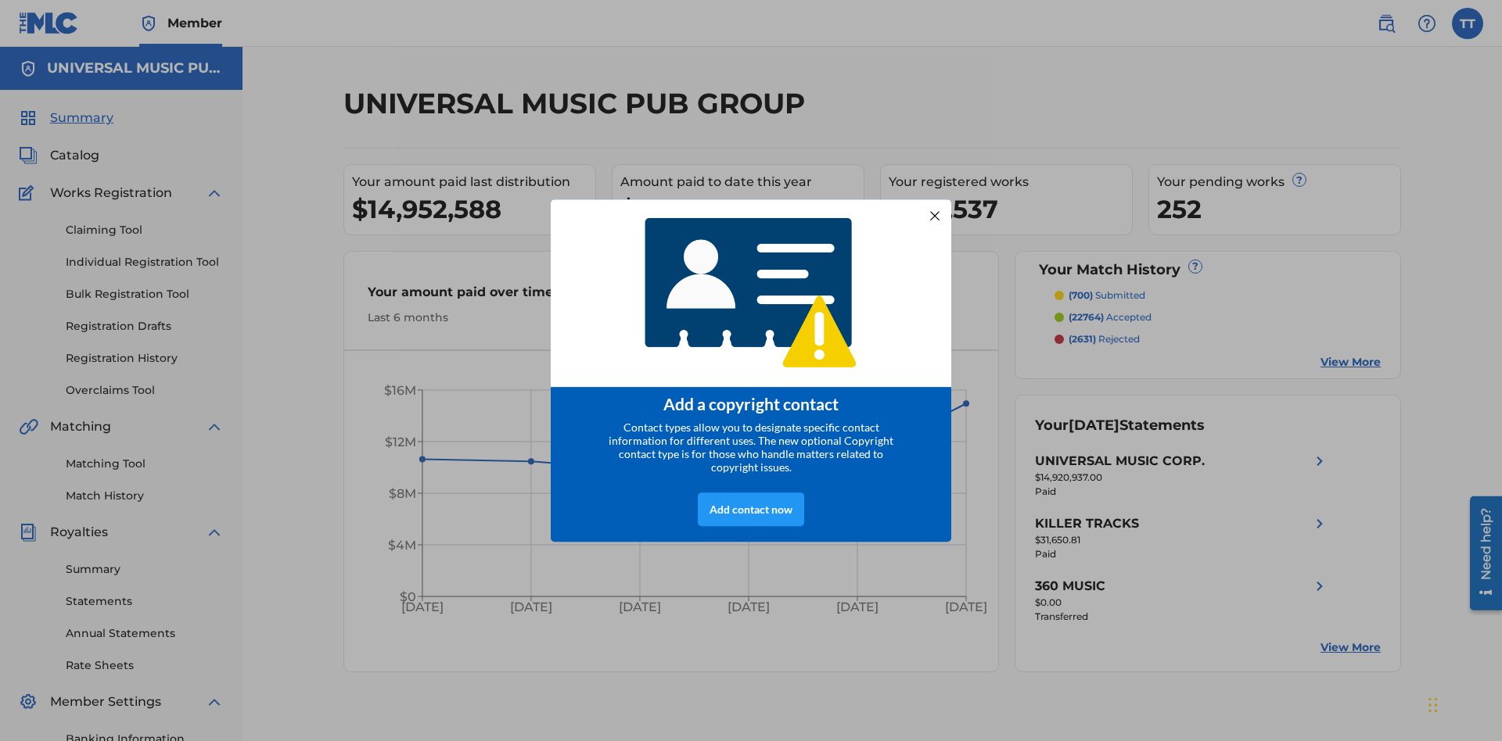
click at [935, 210] on div at bounding box center [935, 216] width 20 height 20
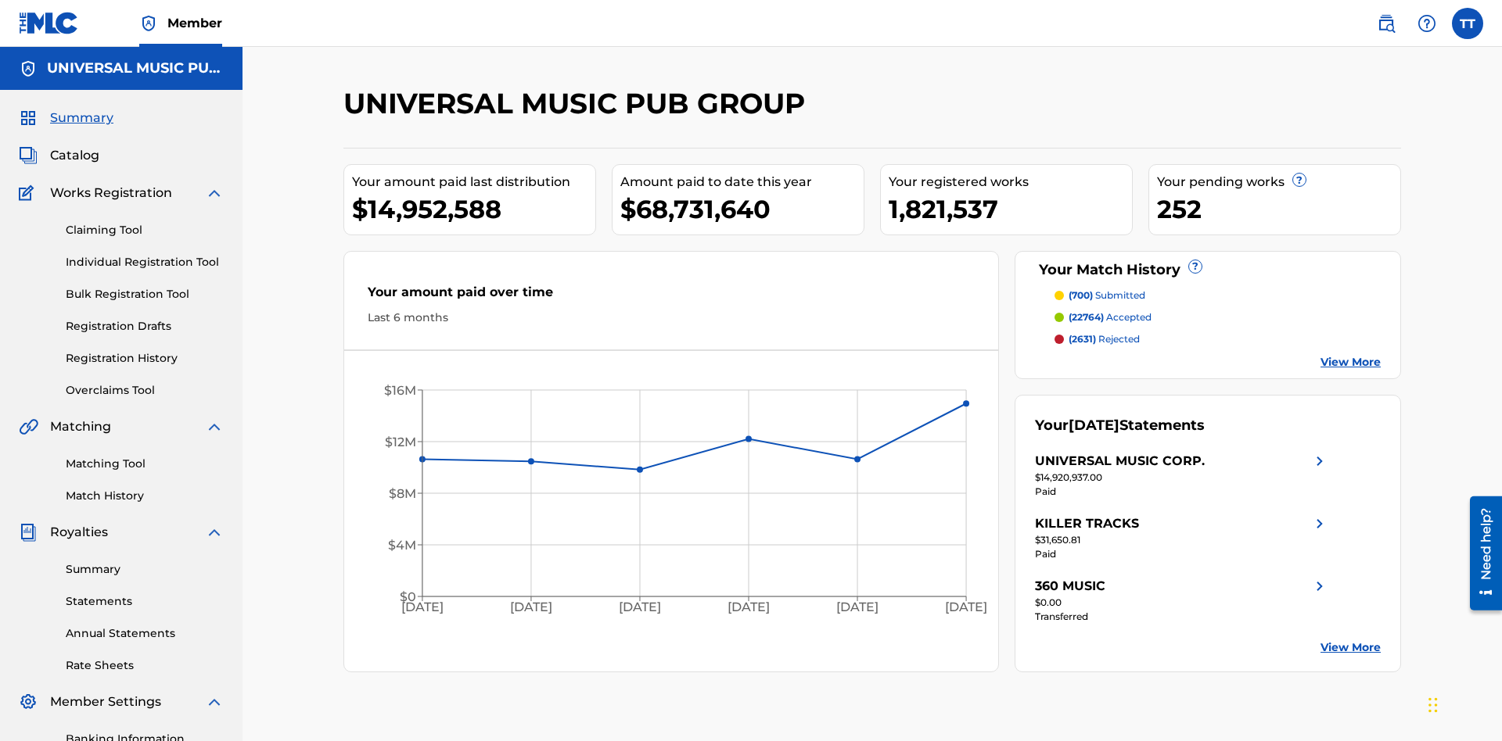
click at [1467, 23] on label at bounding box center [1467, 23] width 31 height 31
click at [1467, 23] on input "TT Test2025.08.19.01.54.14 Test2025.08.19.01.54.14 9ebd46e3-6ca7-48f7-888e-40ff…" at bounding box center [1467, 23] width 0 height 0
click at [1312, 195] on link "Profile" at bounding box center [1313, 195] width 31 height 14
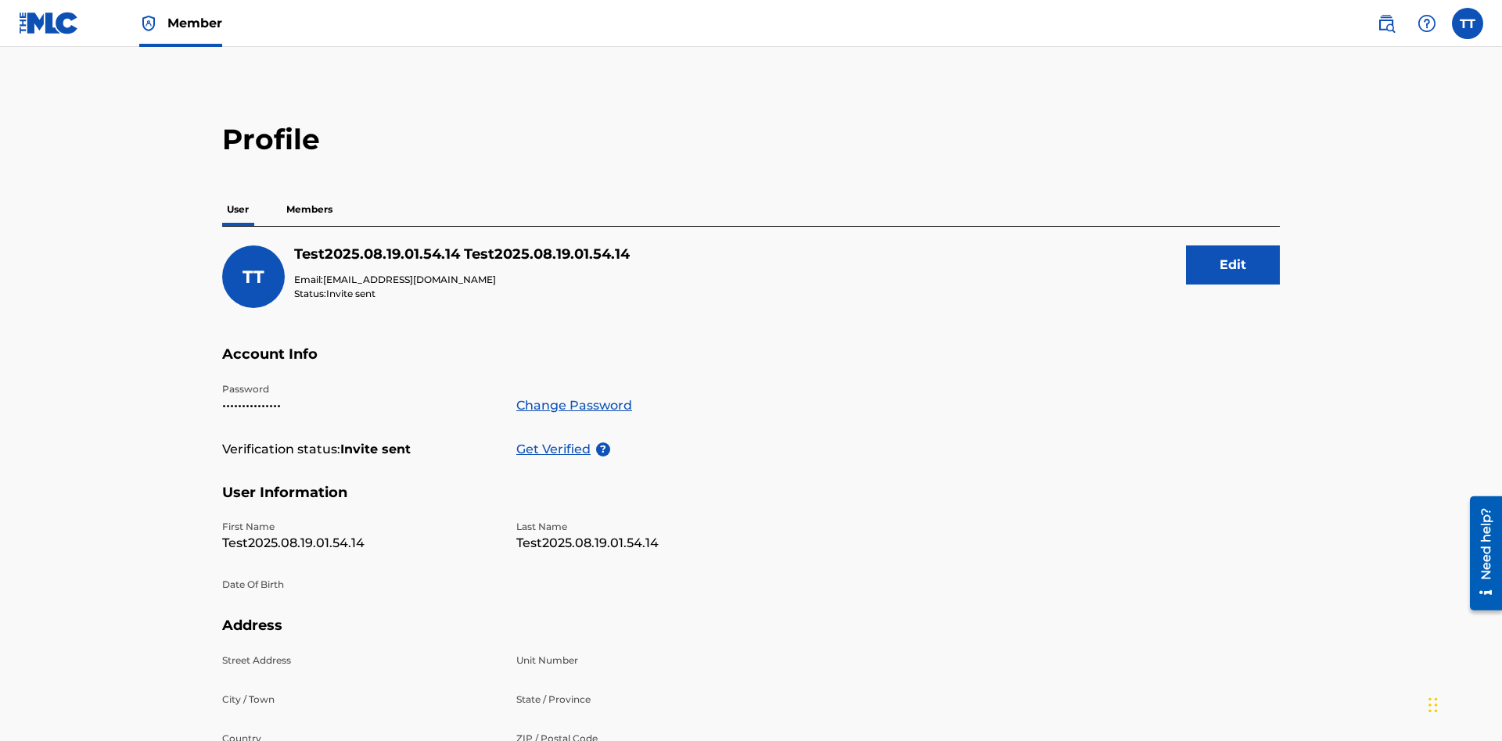
click at [310, 193] on p "Members" at bounding box center [310, 209] width 56 height 33
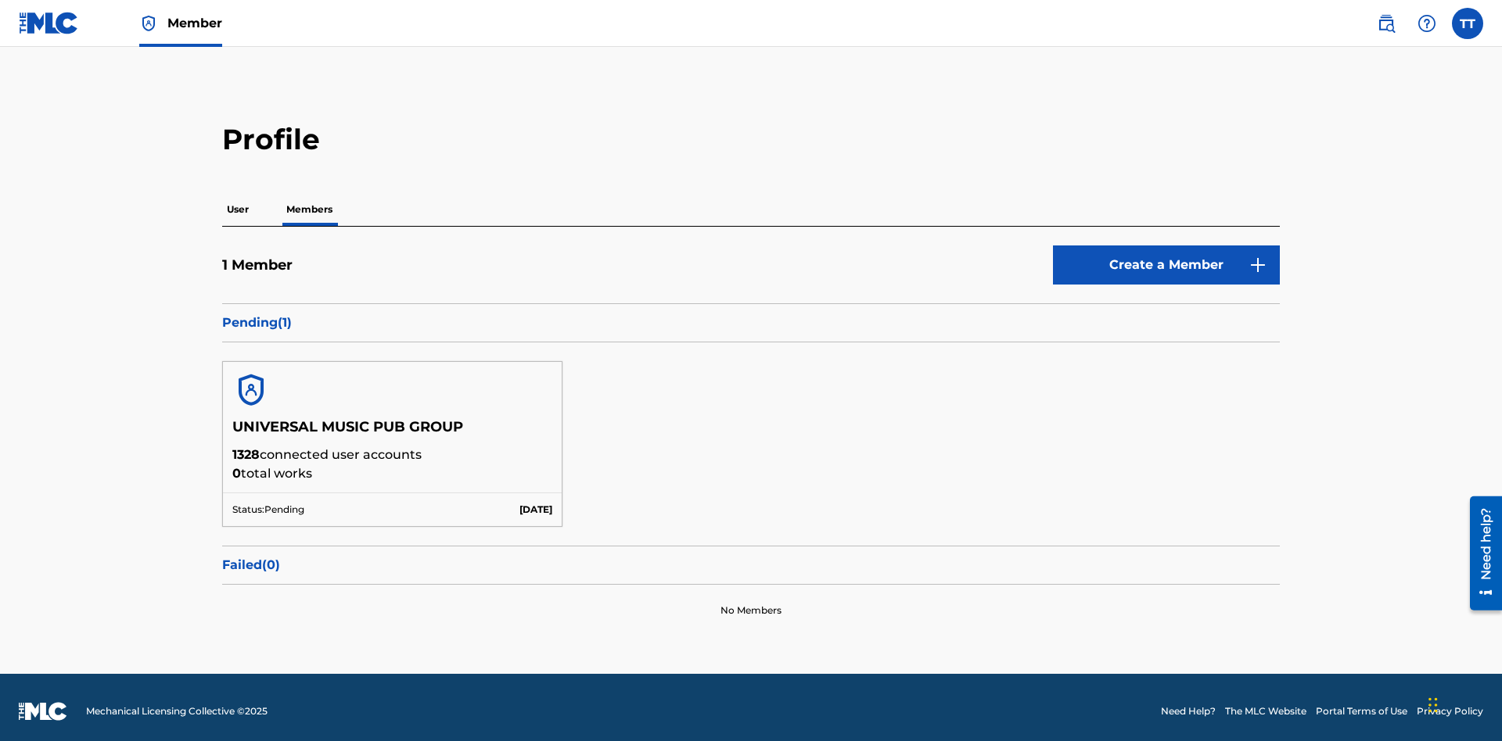
click at [1166, 257] on button "Create a Member" at bounding box center [1166, 265] width 227 height 39
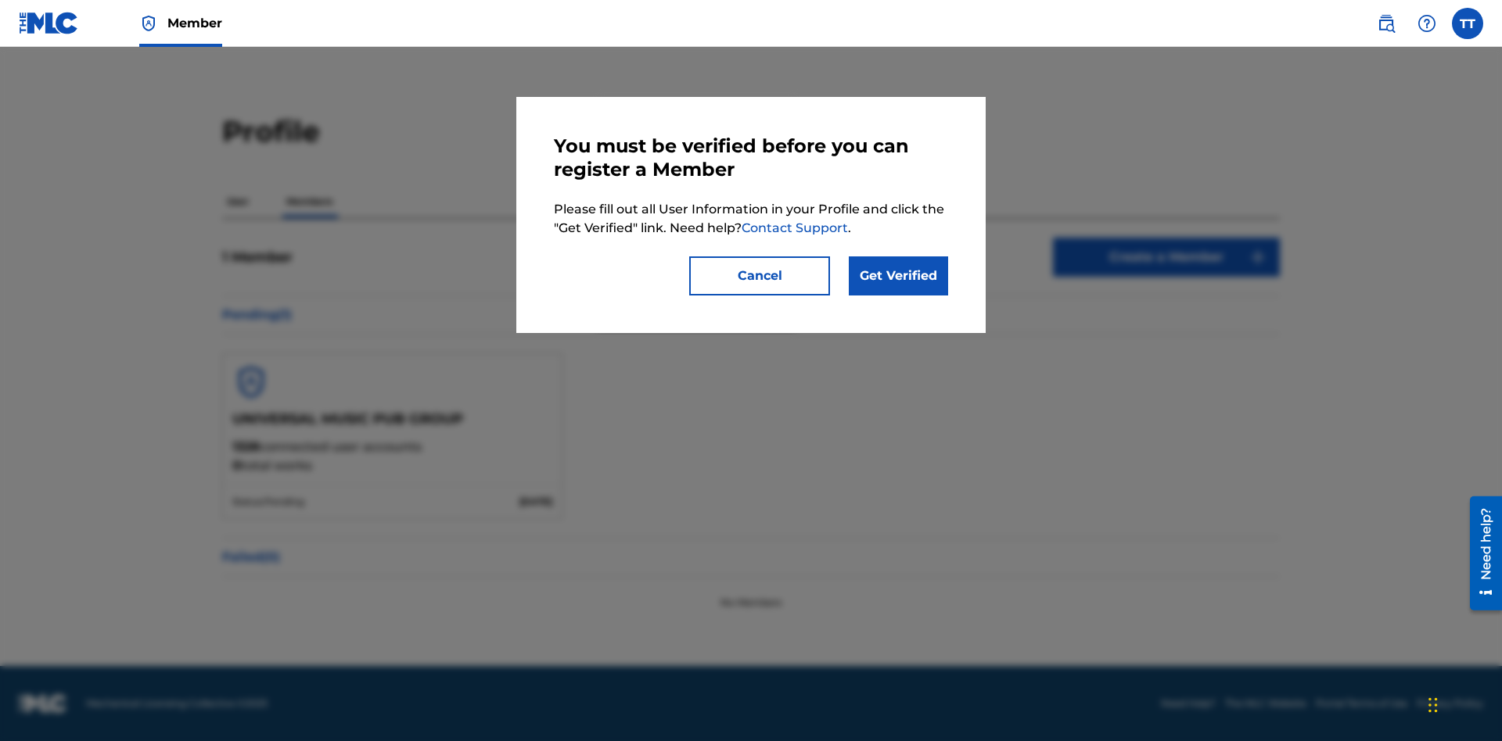
click at [898, 276] on link "Get Verified" at bounding box center [898, 276] width 99 height 39
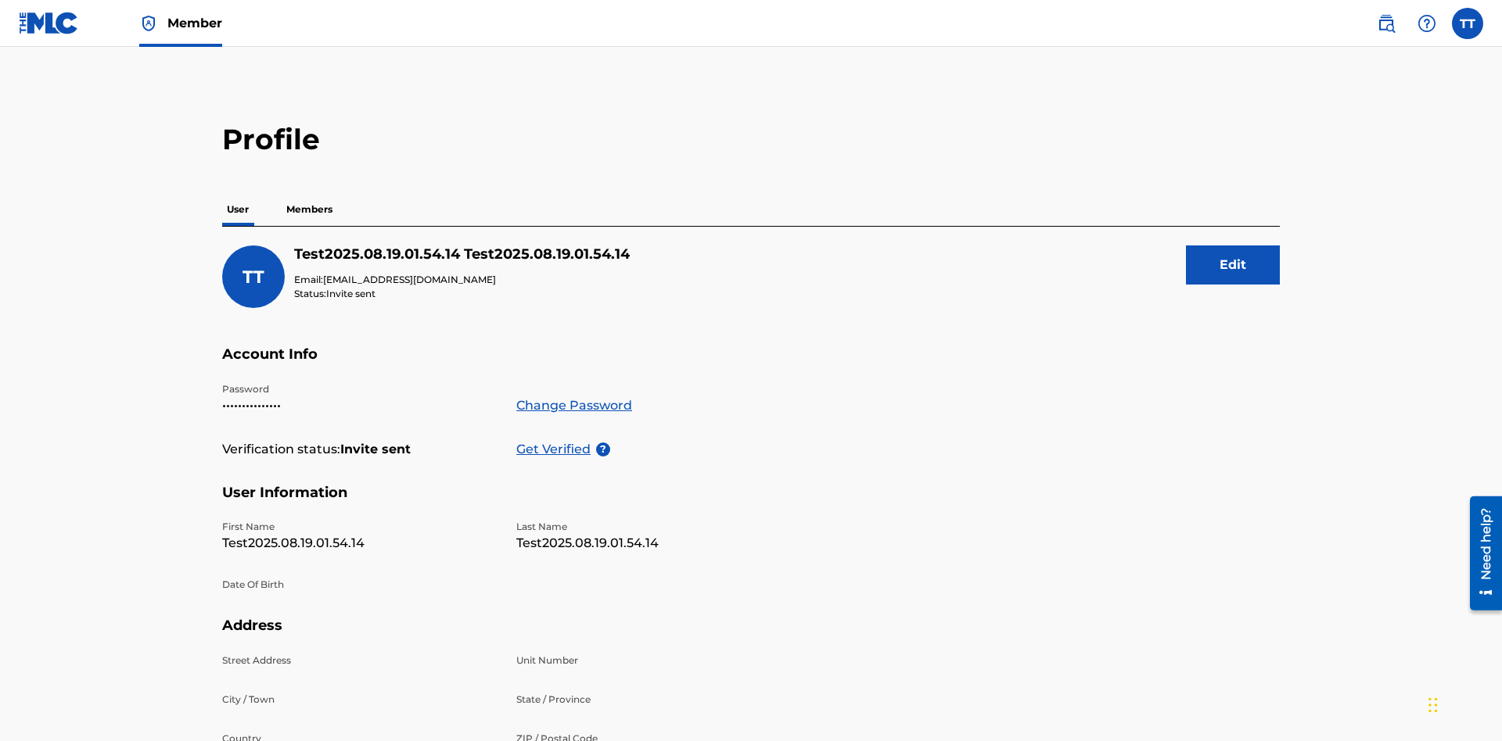
click at [556, 440] on p "Get Verified" at bounding box center [556, 449] width 80 height 19
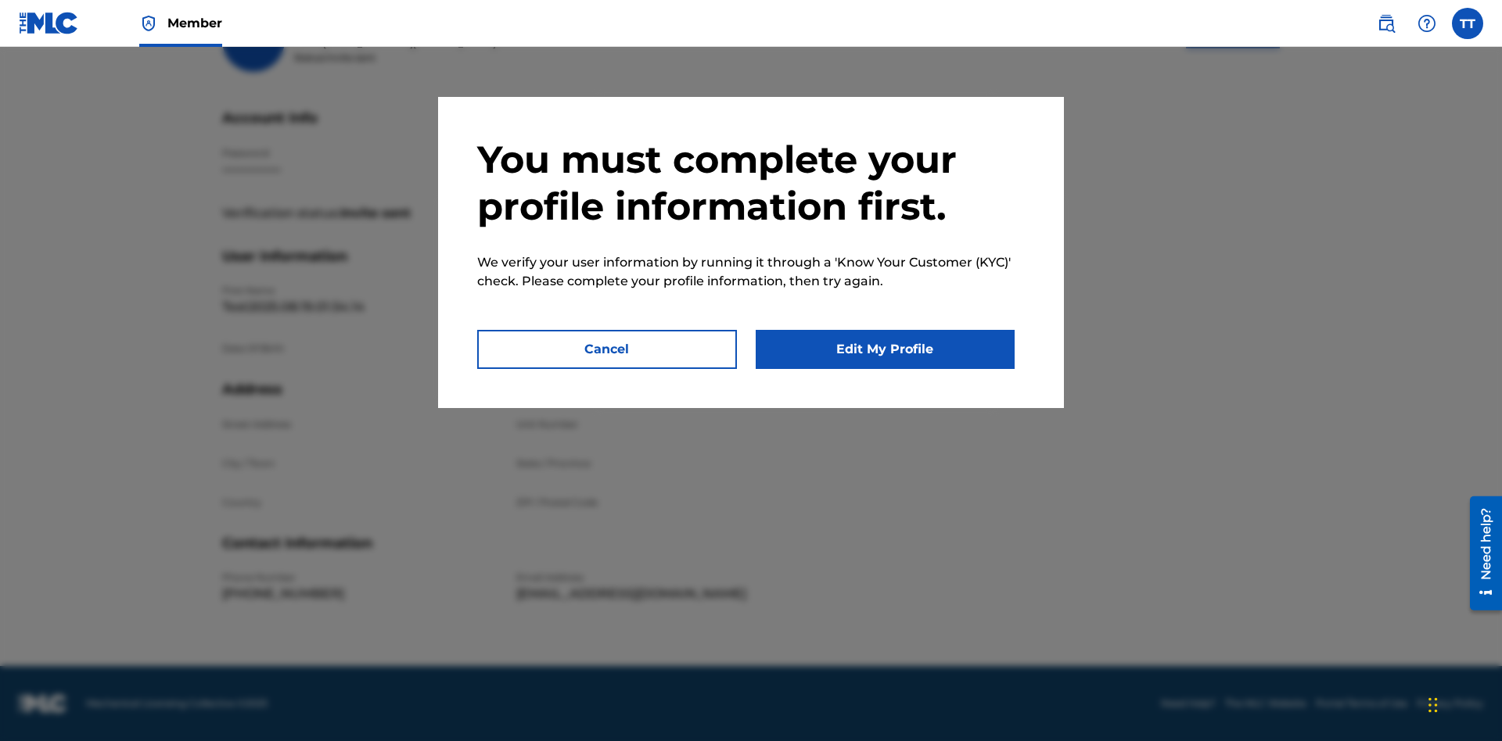
click at [885, 350] on button "Edit My Profile" at bounding box center [886, 349] width 260 height 39
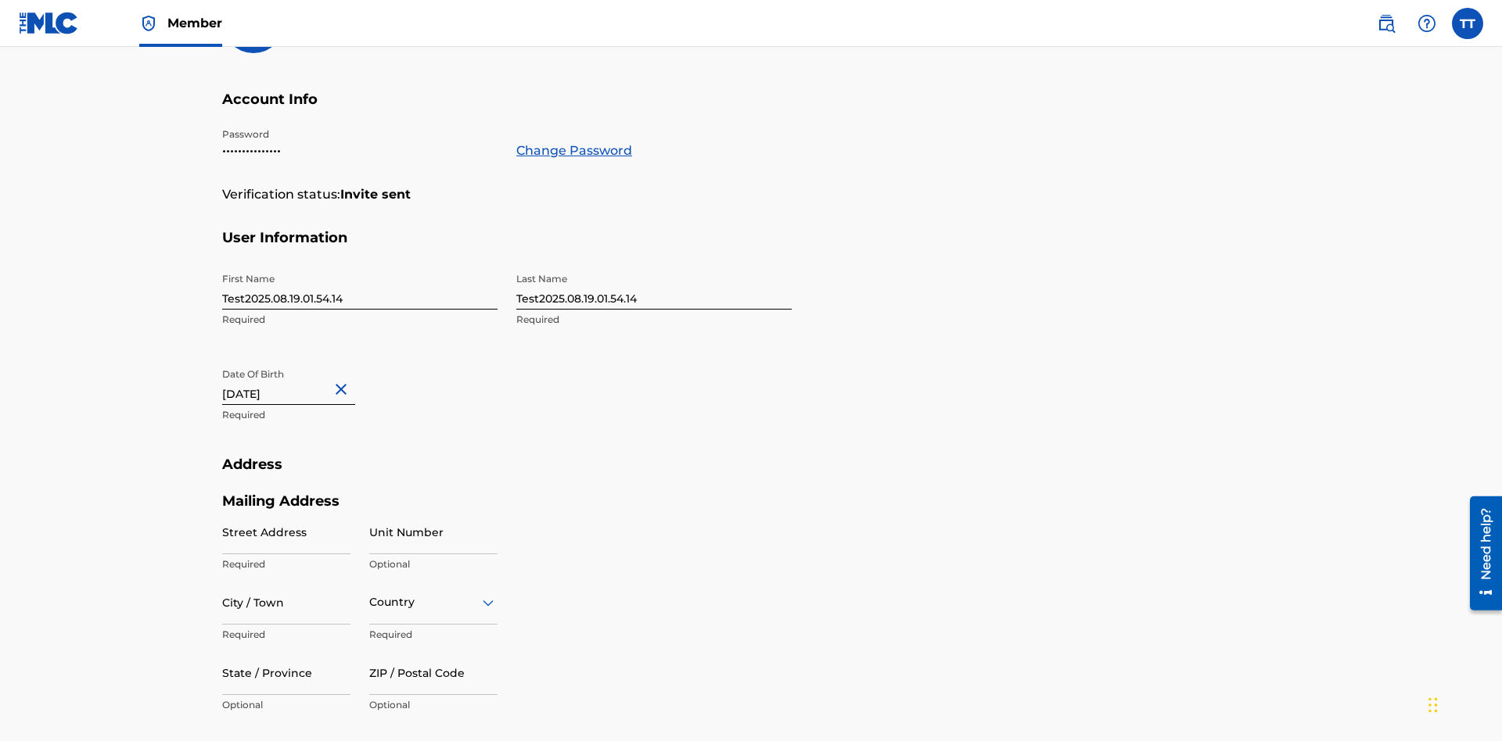
click at [360, 265] on input "Test2025.08.19.01.54.14" at bounding box center [359, 287] width 275 height 45
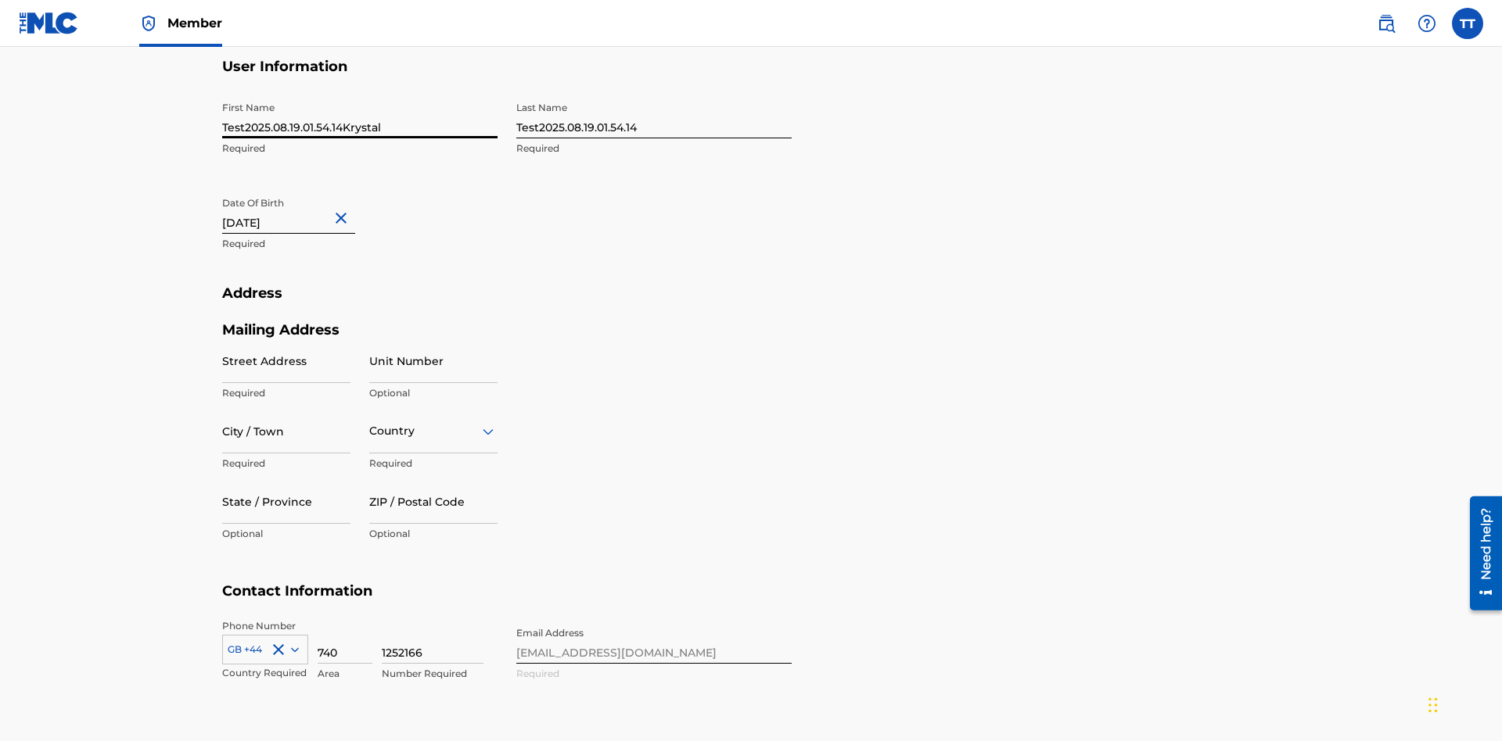
type input "Test2025.08.19.01.54.14Krystal"
click at [654, 116] on input "Test2025.08.19.01.54.14" at bounding box center [653, 116] width 275 height 45
type input "Test2025.08.19.01.54.14Ribble"
click at [301, 189] on input "August 19 2012" at bounding box center [288, 211] width 133 height 45
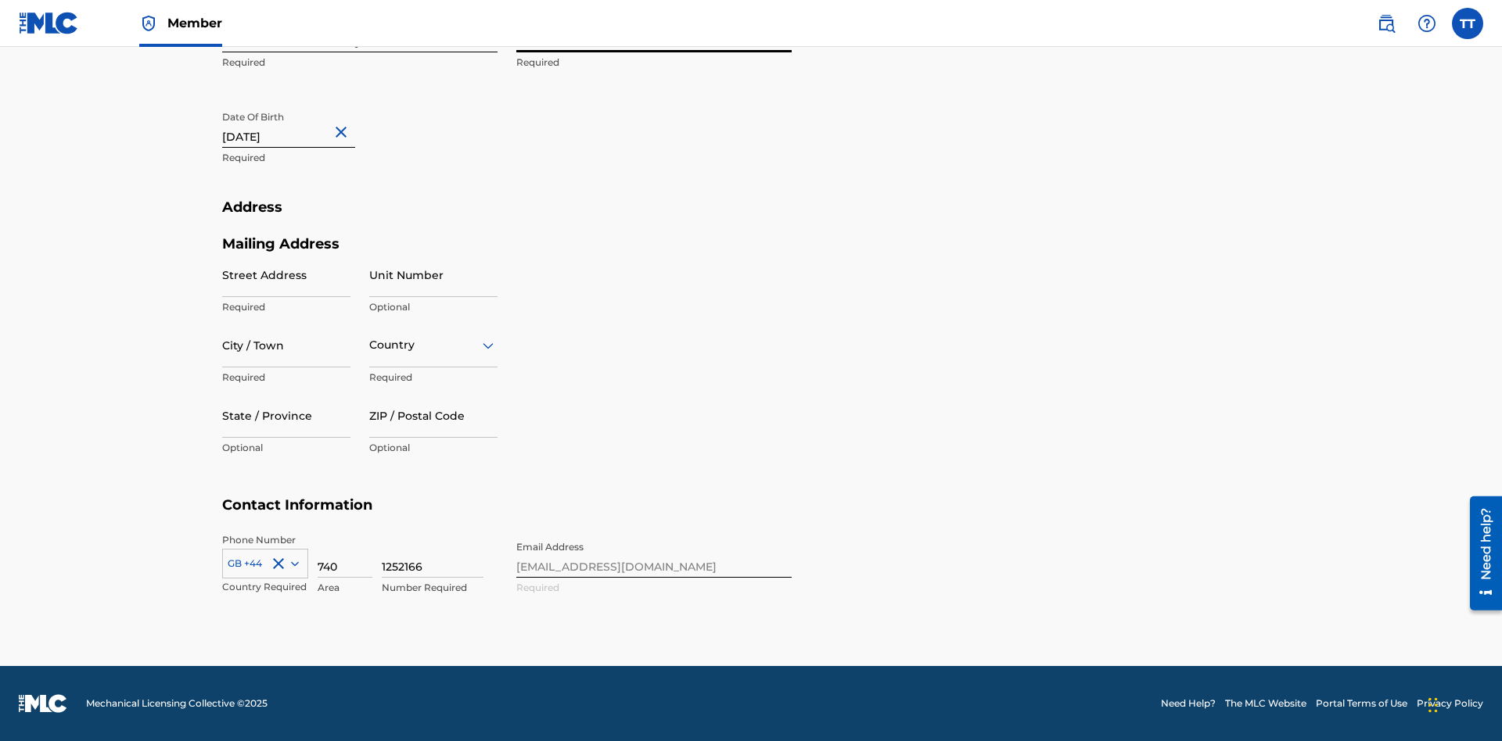
select select "7"
select select "2012"
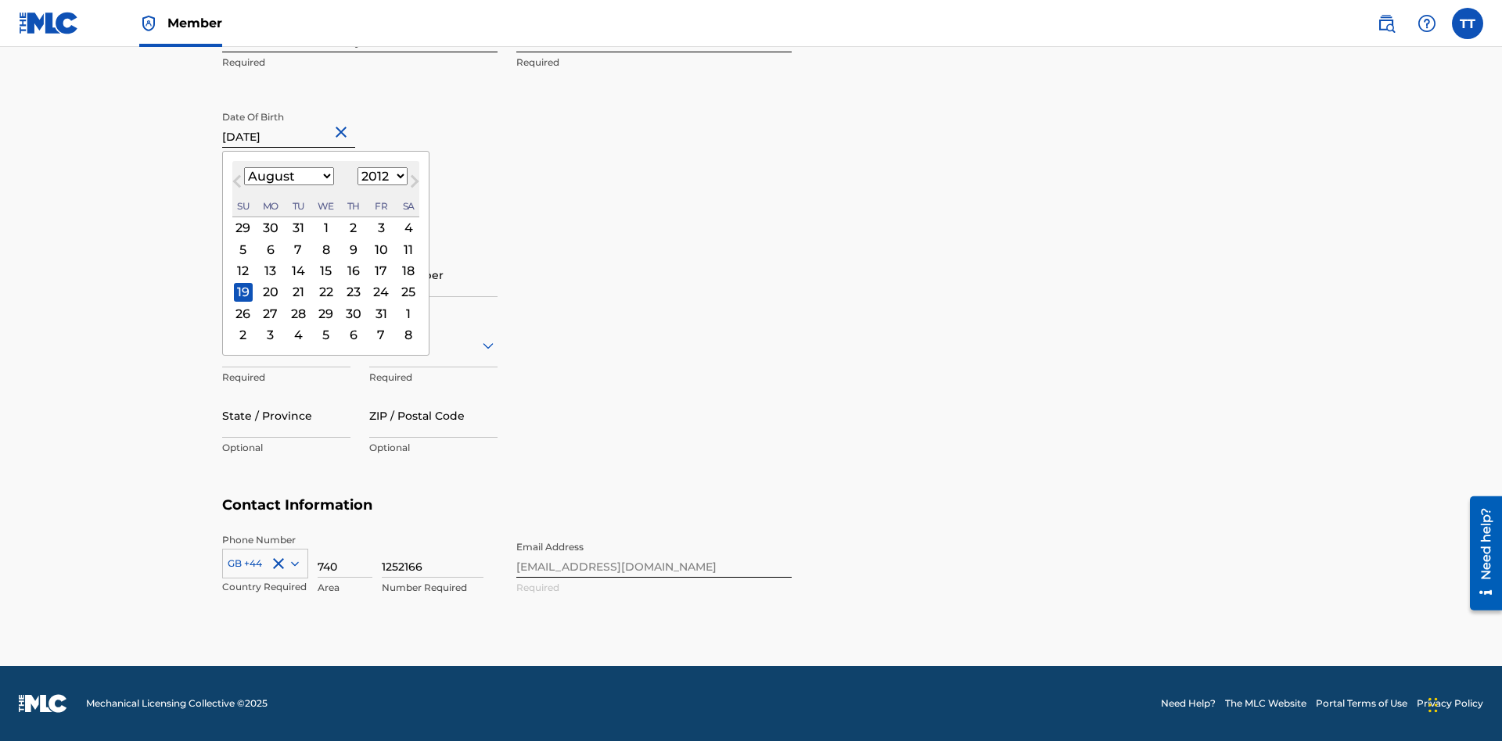
click at [288, 177] on select "January February March April May June July August September October November De…" at bounding box center [289, 176] width 90 height 18
select select "0"
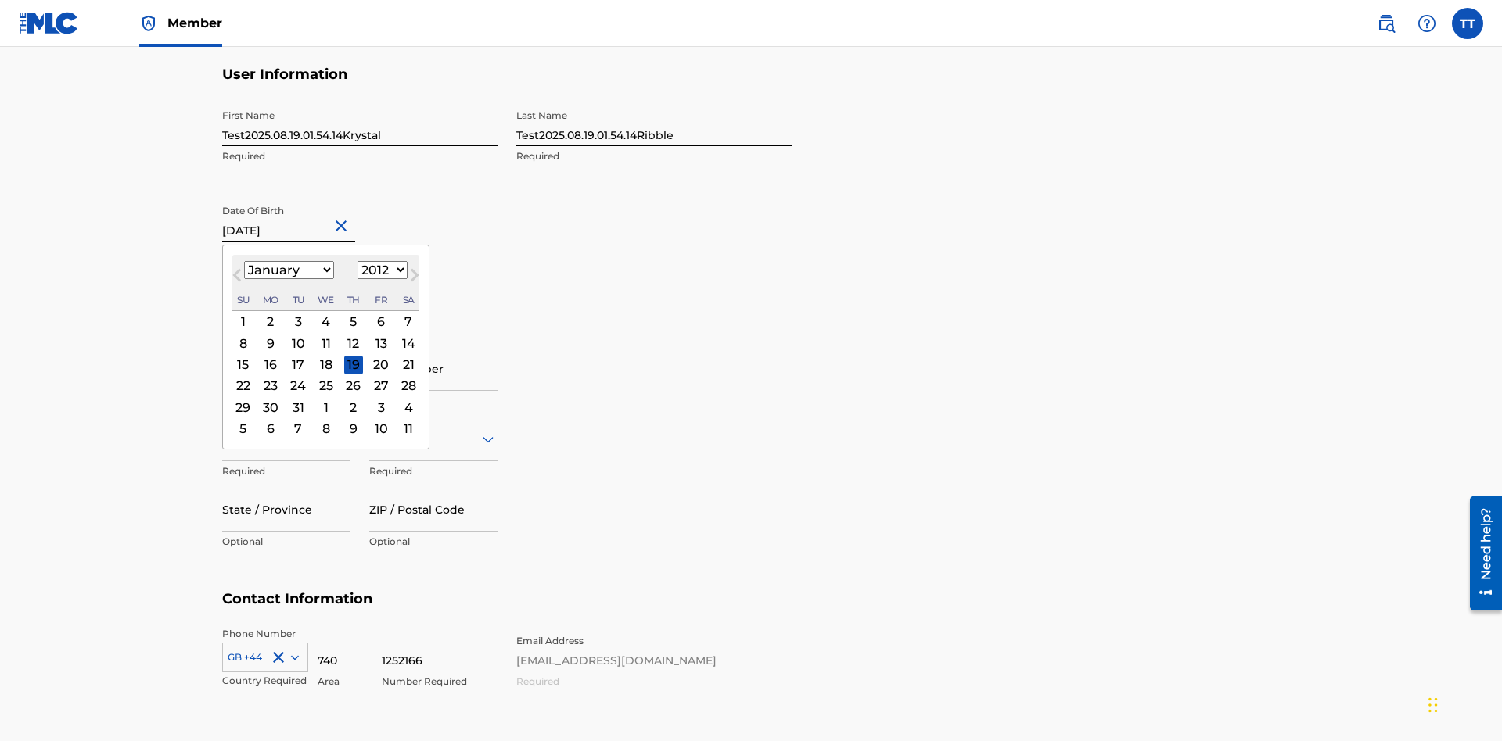
click at [380, 271] on select "1900 1901 1902 1903 1904 1905 1906 1907 1908 1909 1910 1911 1912 1913 1914 1915…" at bounding box center [382, 270] width 50 height 18
select select "1985"
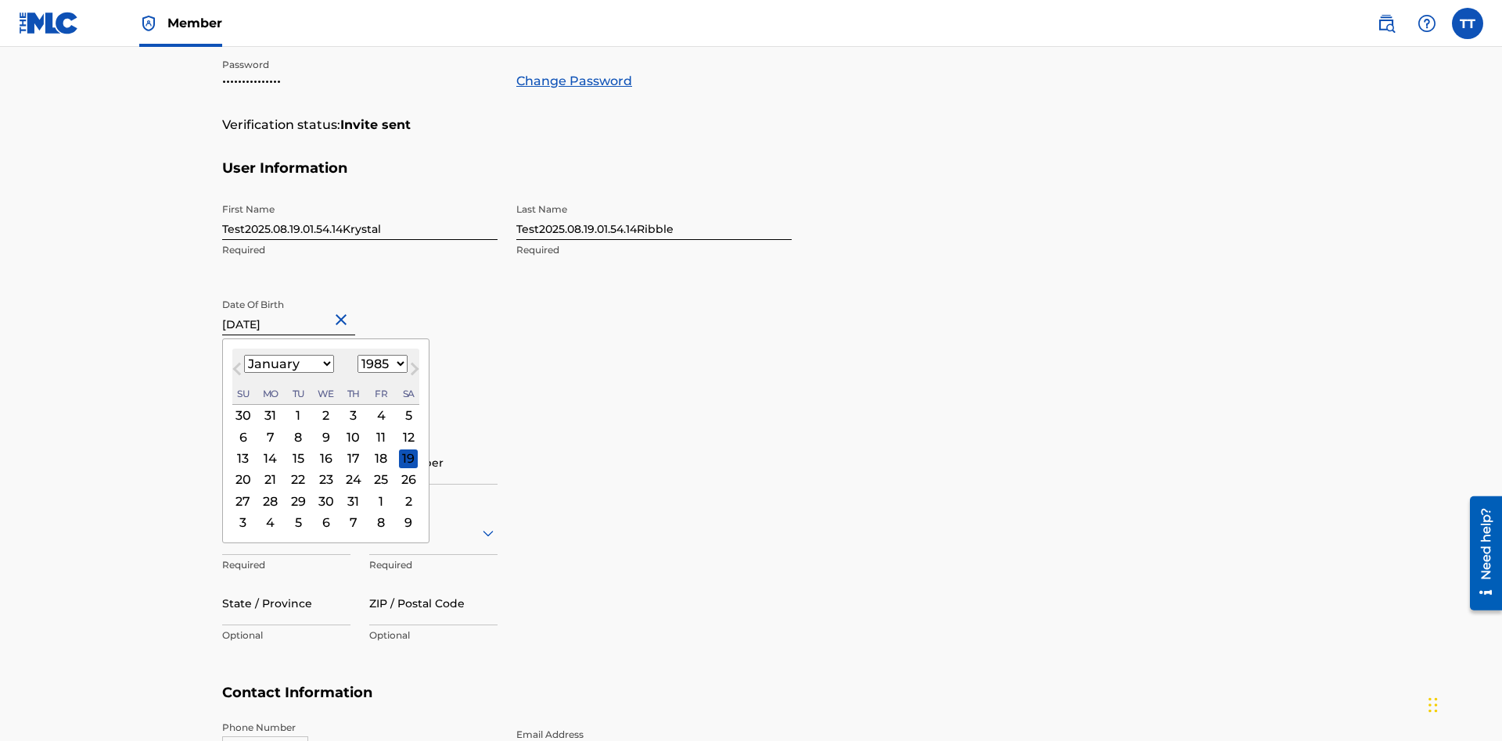
click at [380, 364] on select "1900 1901 1902 1903 1904 1905 1906 1907 1908 1909 1910 1911 1912 1913 1914 1915…" at bounding box center [382, 364] width 50 height 18
click at [297, 428] on div "8" at bounding box center [298, 437] width 19 height 19
type input "January 8 1985"
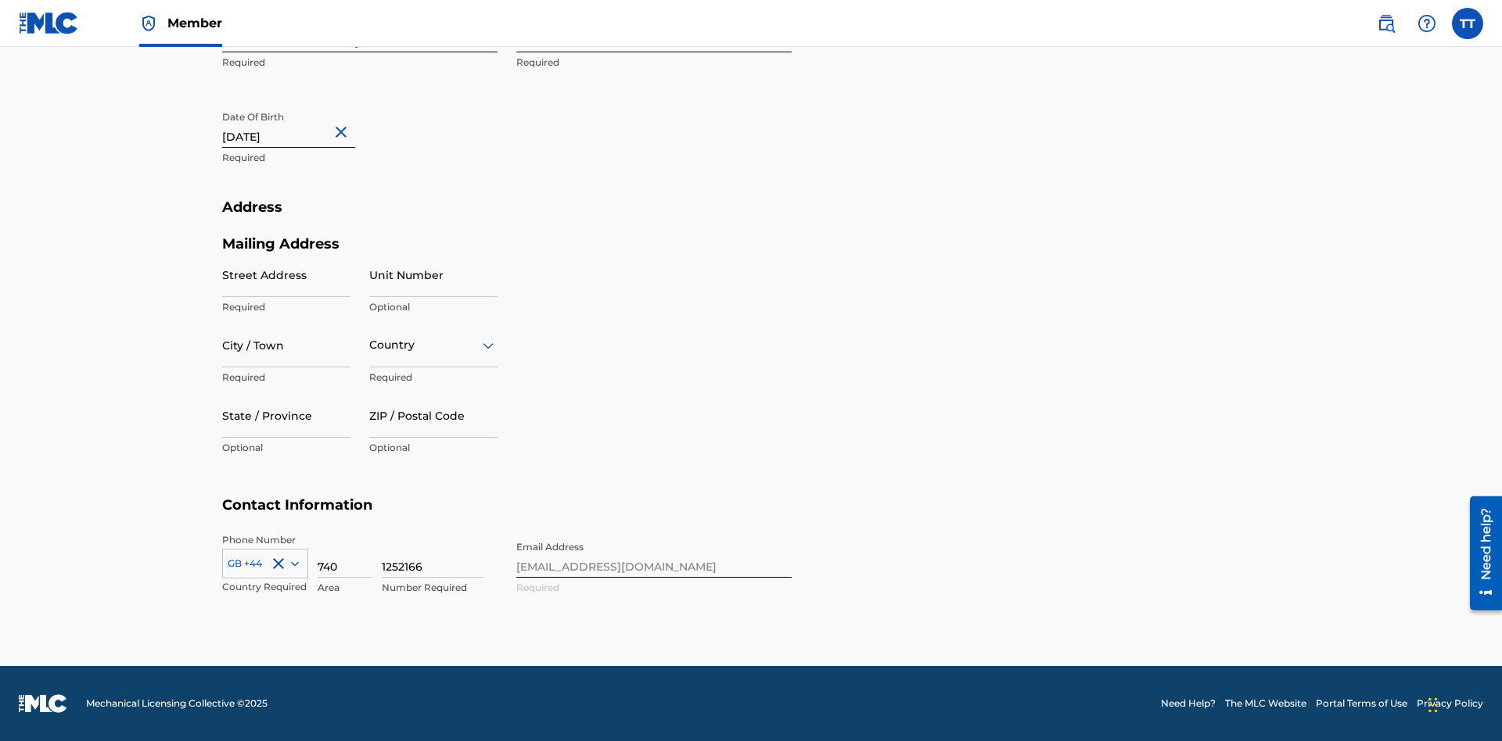
click at [286, 275] on input "Street Address" at bounding box center [286, 275] width 128 height 45
type input "9909 Elks Run Rd"
click at [286, 345] on input "City / Town" at bounding box center [286, 345] width 128 height 45
type input "Roseville"
click at [370, 345] on input "text" at bounding box center [370, 345] width 3 height 16
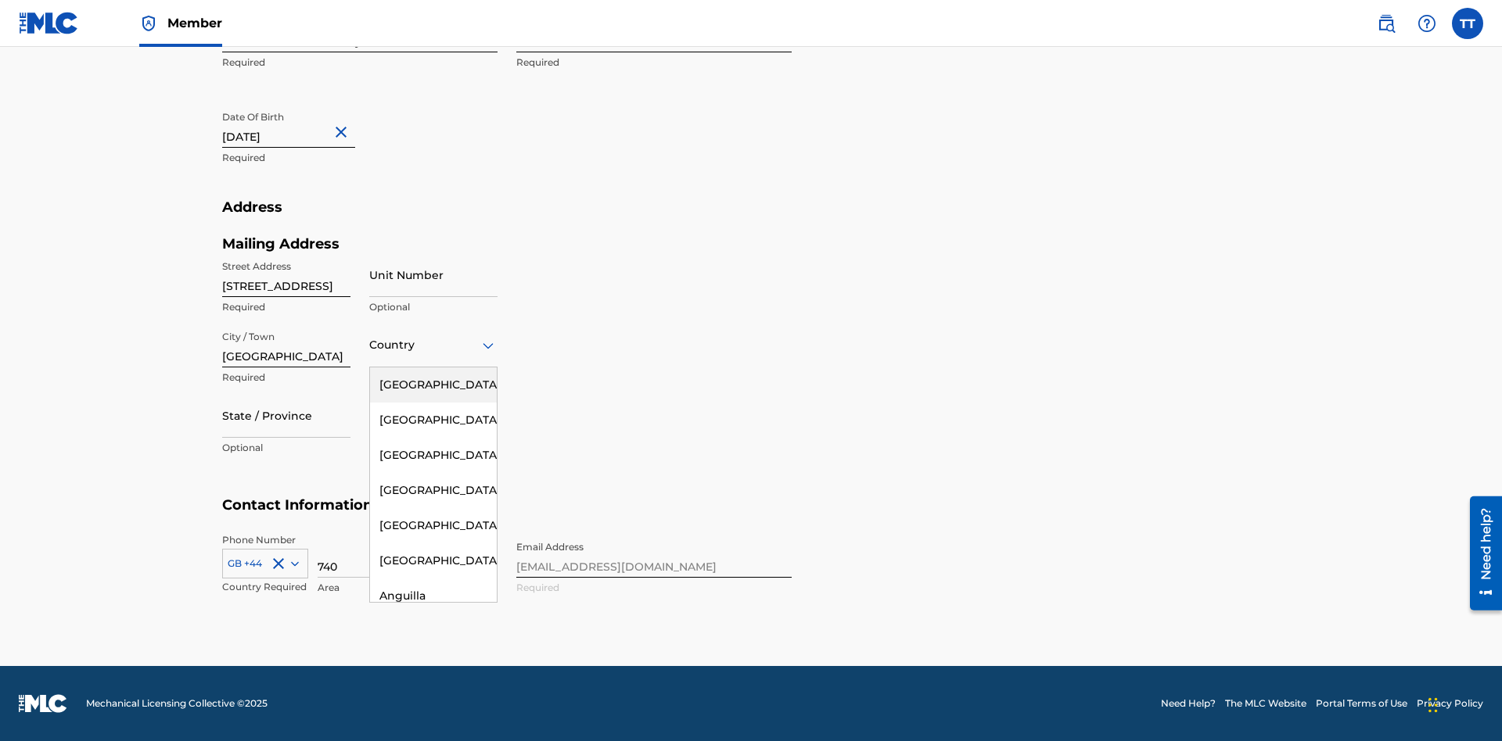
click at [433, 385] on div "United States" at bounding box center [433, 385] width 127 height 35
click at [286, 415] on div at bounding box center [286, 416] width 128 height 20
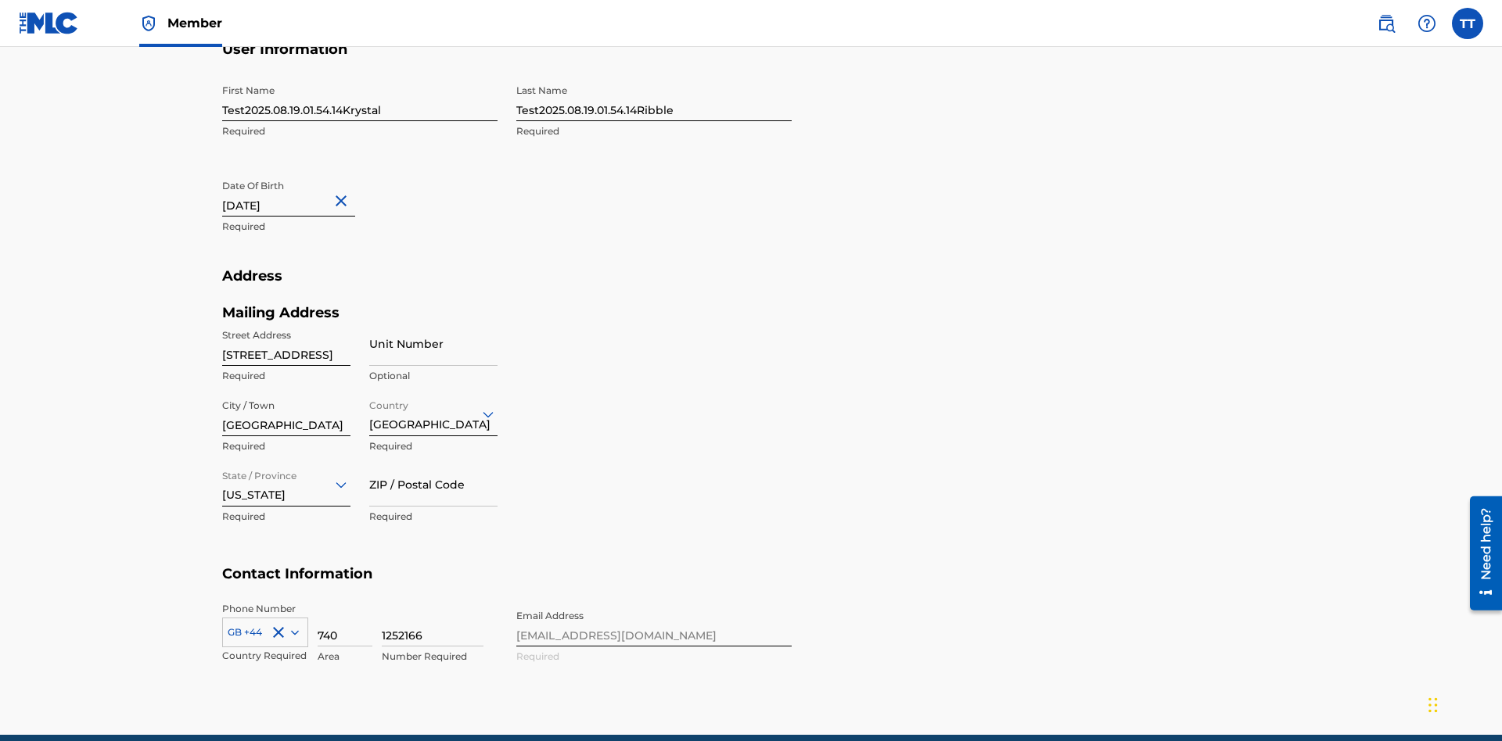
click at [433, 462] on input "ZIP / Postal Code" at bounding box center [433, 484] width 128 height 45
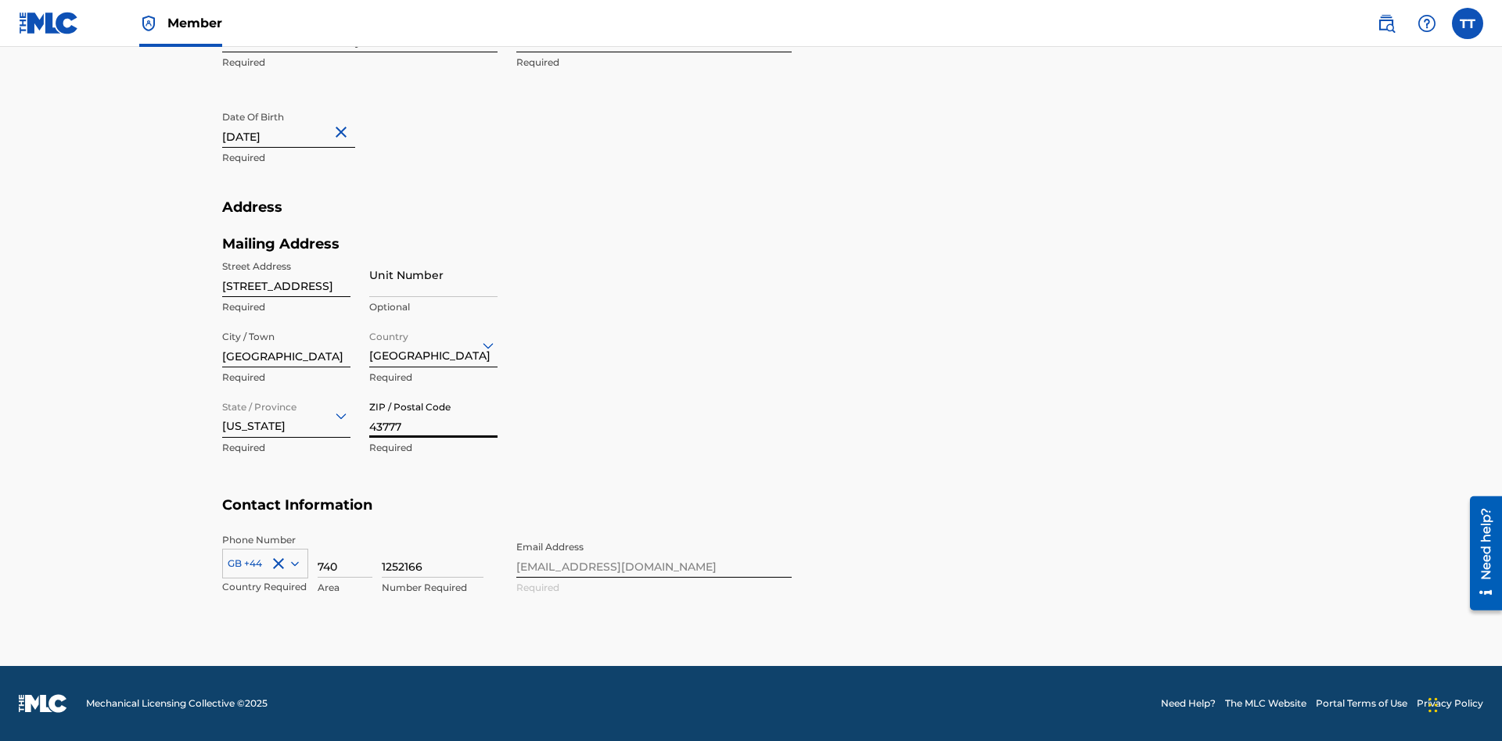
type input "43777"
click at [292, 563] on icon at bounding box center [295, 564] width 8 height 5
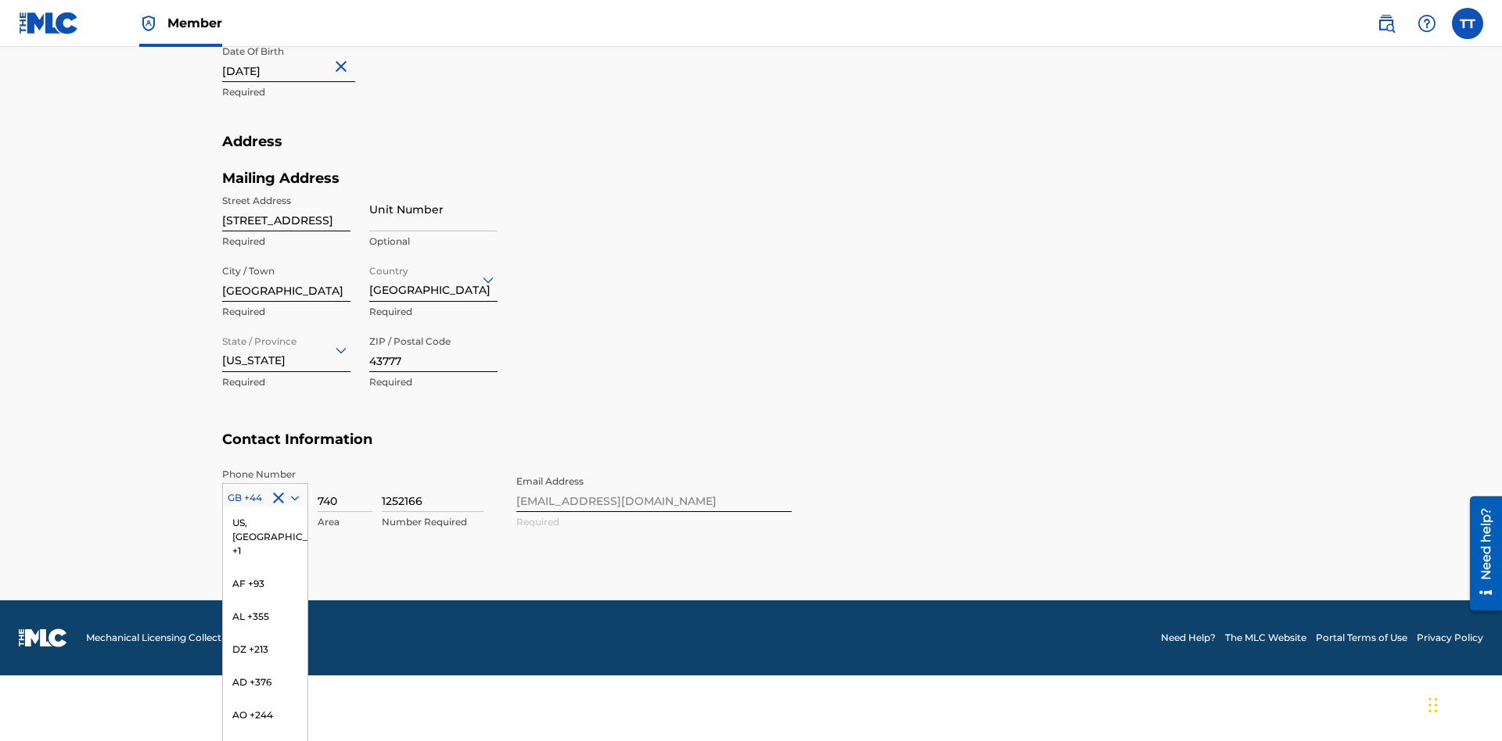
scroll to position [6544, 0]
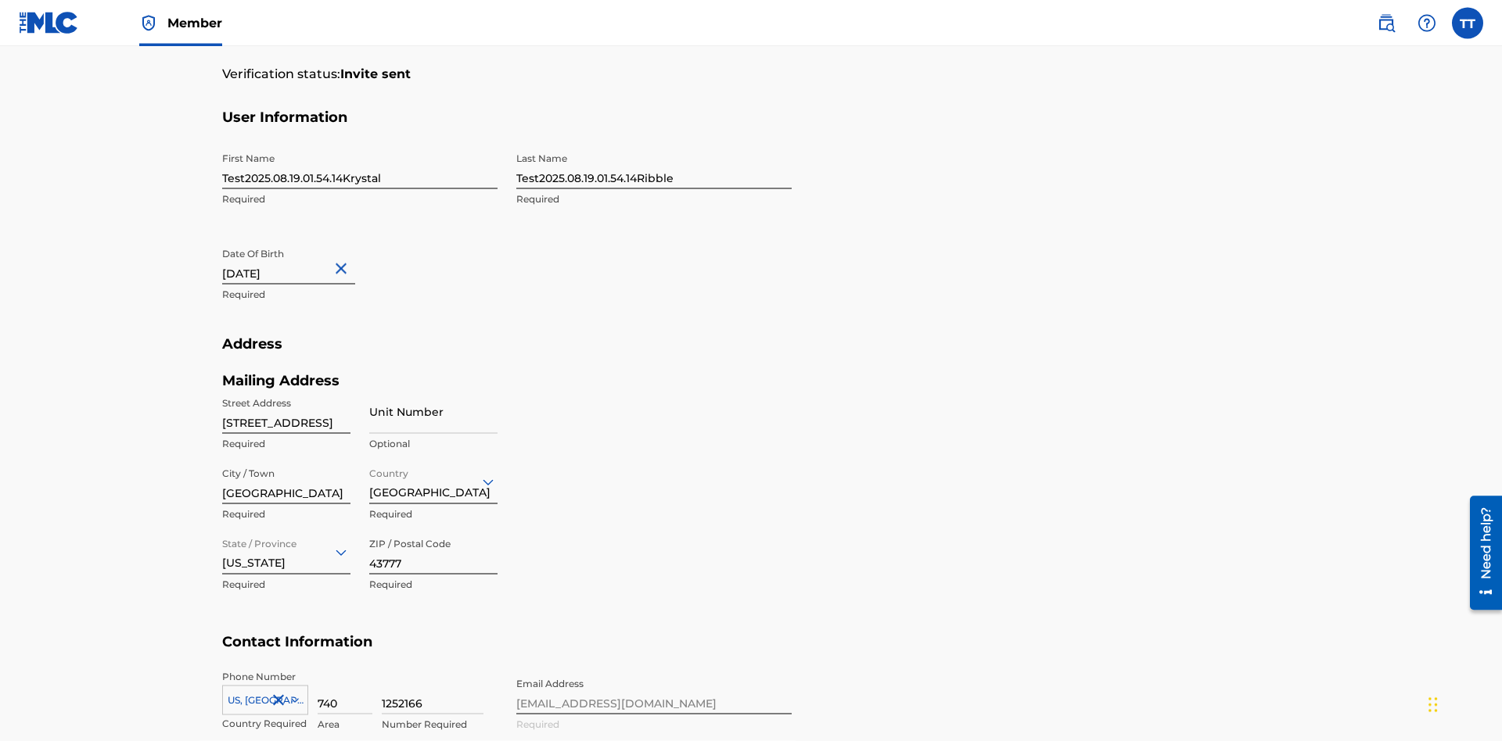
click at [345, 670] on input "740" at bounding box center [345, 692] width 55 height 45
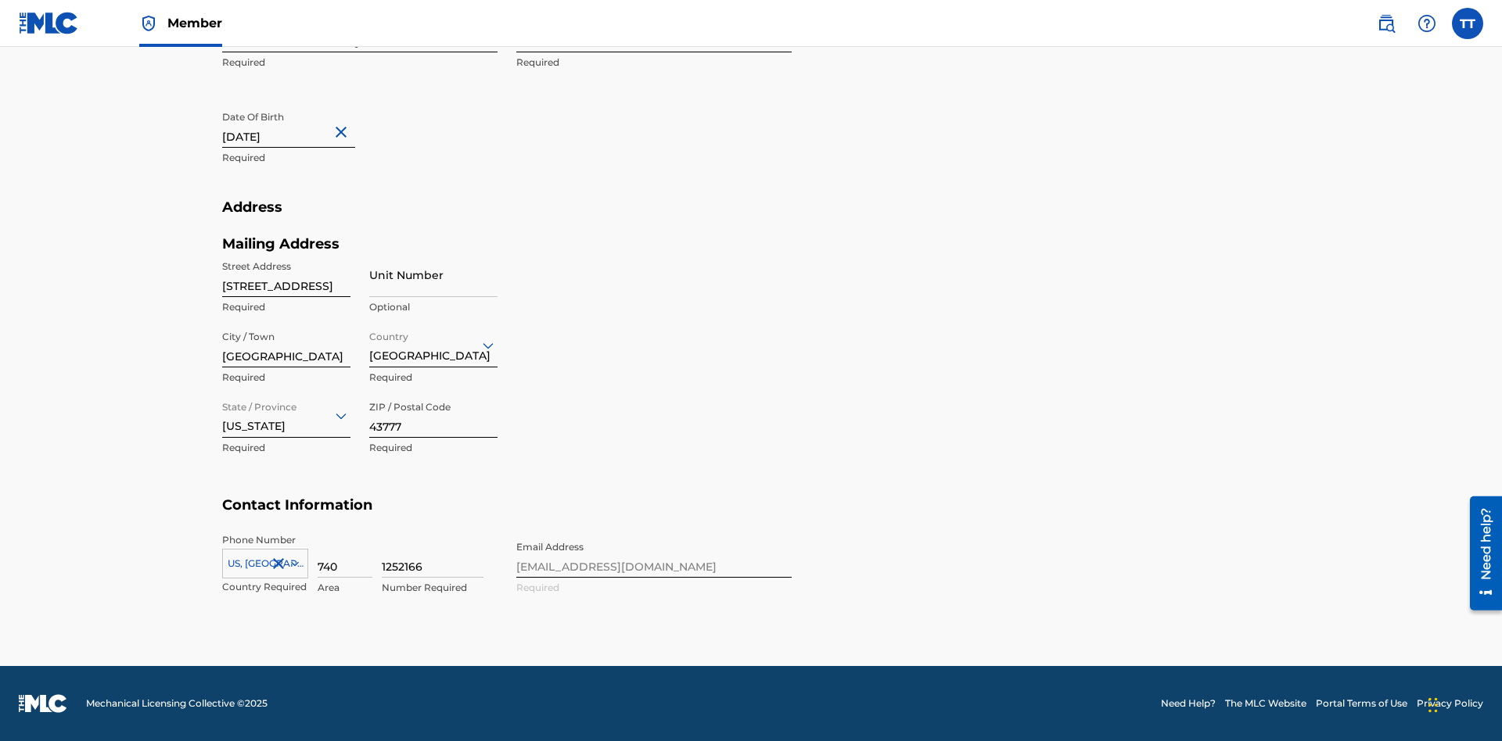
type input "740"
click at [433, 555] on input "1252166" at bounding box center [433, 555] width 102 height 45
type input "8086351"
